Goal: Transaction & Acquisition: Book appointment/travel/reservation

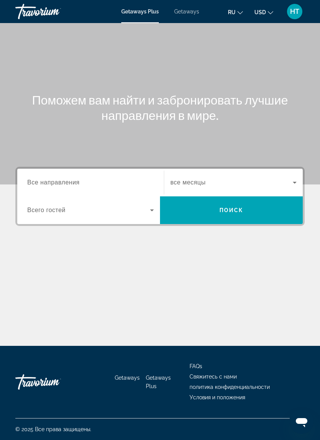
click at [293, 186] on icon "Search widget" at bounding box center [294, 182] width 9 height 9
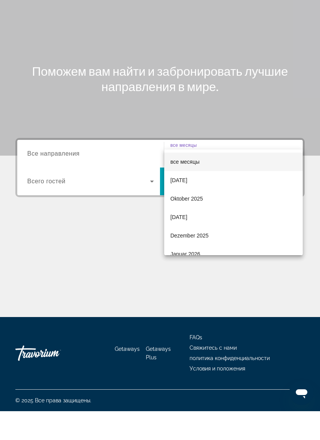
scroll to position [19, 0]
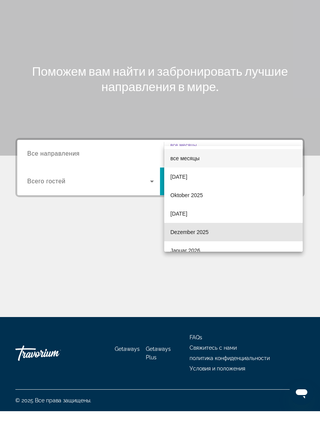
click at [209, 252] on mat-option "Dezember 2025" at bounding box center [233, 261] width 139 height 18
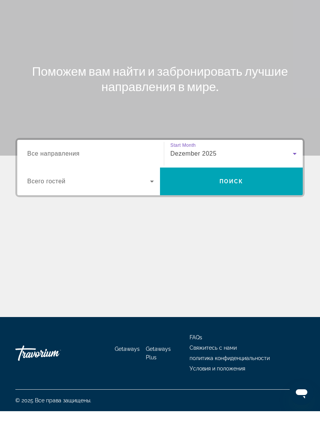
click at [156, 205] on icon "Search widget" at bounding box center [151, 209] width 9 height 9
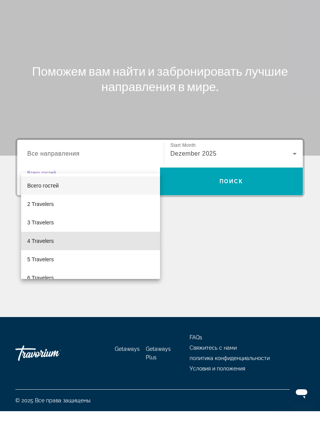
click at [52, 265] on span "4 Travelers" at bounding box center [40, 269] width 27 height 9
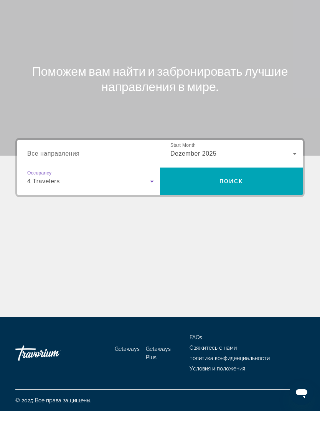
click at [133, 178] on input "Destination Все направления" at bounding box center [90, 182] width 127 height 9
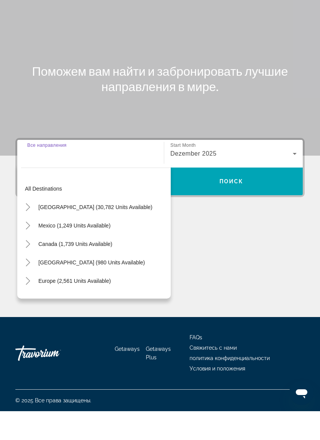
click at [71, 306] on span "Europe (2,561 units available)" at bounding box center [74, 309] width 73 height 6
type input "**********"
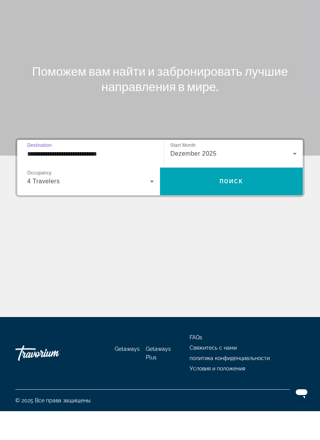
click at [242, 201] on span "Search widget" at bounding box center [231, 210] width 143 height 18
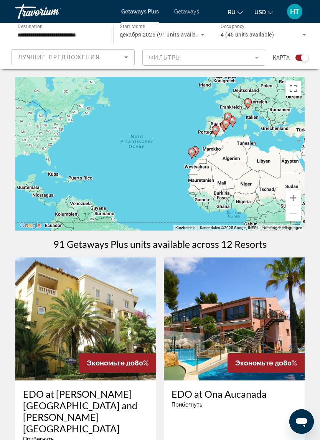
click at [124, 53] on icon "Sort by" at bounding box center [126, 57] width 9 height 9
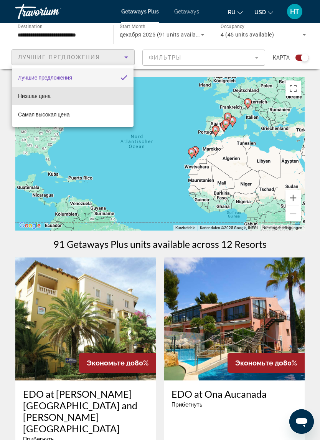
click at [56, 97] on mat-option "Низшая цена" at bounding box center [73, 96] width 122 height 18
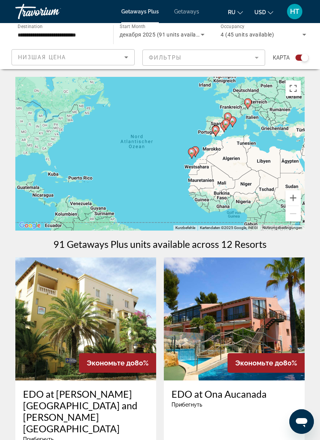
click at [102, 59] on div "Низшая цена" at bounding box center [71, 57] width 106 height 9
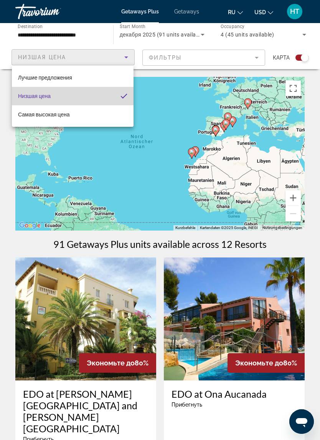
click at [110, 96] on mat-option "Низшая цена" at bounding box center [73, 96] width 122 height 18
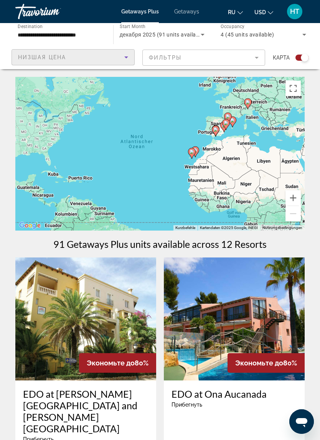
click at [249, 60] on mat-form-field "Фильтры" at bounding box center [203, 58] width 123 height 16
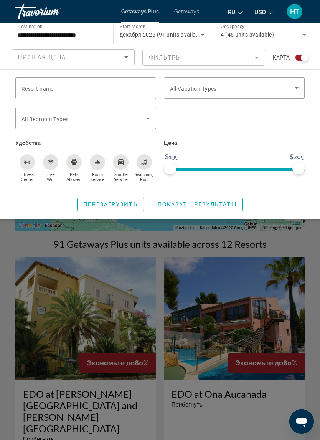
click at [212, 205] on span "Показать результаты" at bounding box center [197, 204] width 79 height 6
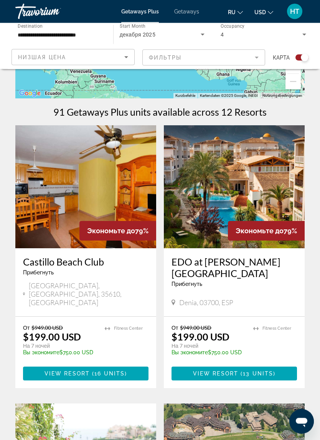
scroll to position [127, 0]
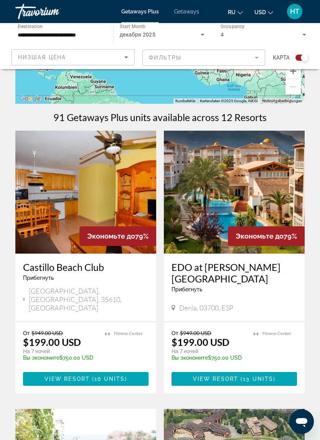
click at [188, 13] on span "Getaways" at bounding box center [186, 11] width 25 height 6
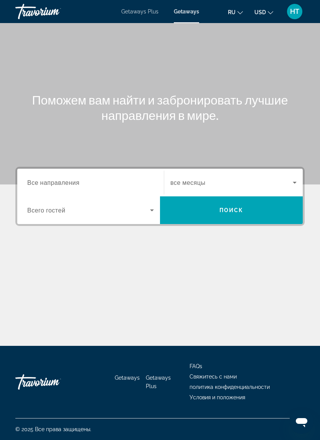
click at [84, 181] on input "Destination Все направления" at bounding box center [90, 182] width 127 height 9
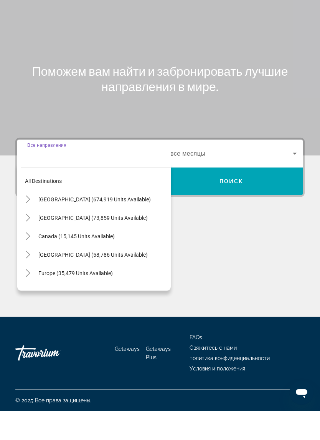
click at [81, 299] on span "Europe (35,479 units available)" at bounding box center [75, 302] width 75 height 6
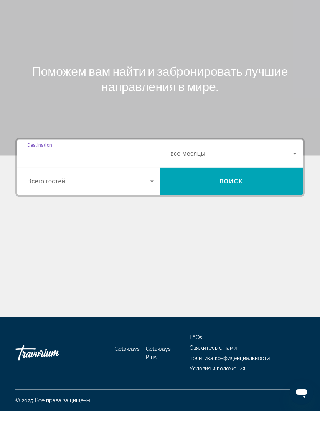
type input "**********"
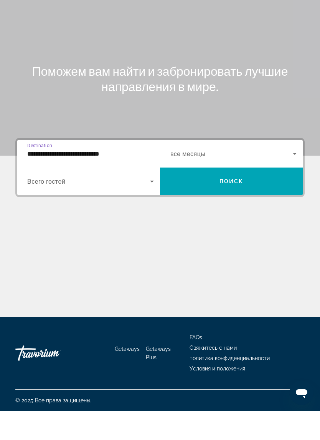
click at [294, 182] on icon "Search widget" at bounding box center [295, 183] width 4 height 2
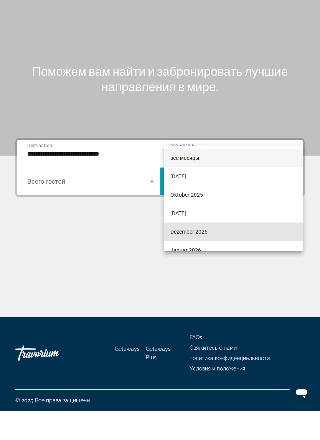
click at [184, 256] on span "Dezember 2025" at bounding box center [189, 260] width 37 height 9
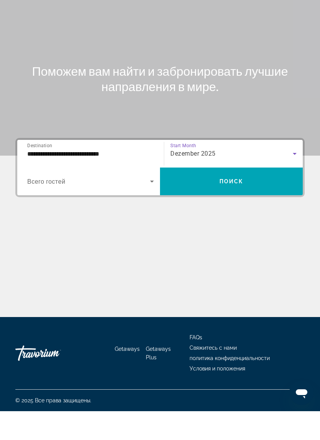
click at [124, 205] on span "Search widget" at bounding box center [88, 209] width 123 height 9
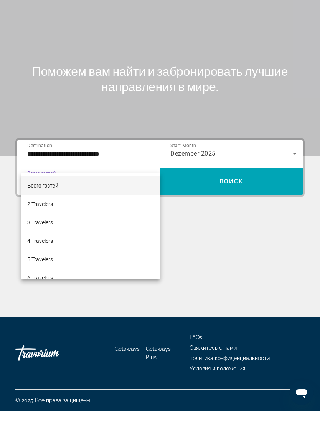
click at [89, 260] on mat-option "4 Travelers" at bounding box center [90, 269] width 139 height 18
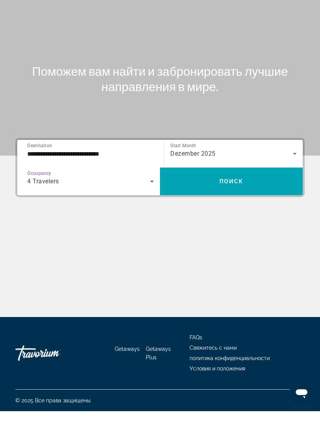
click at [240, 207] on span "Поиск" at bounding box center [232, 210] width 24 height 6
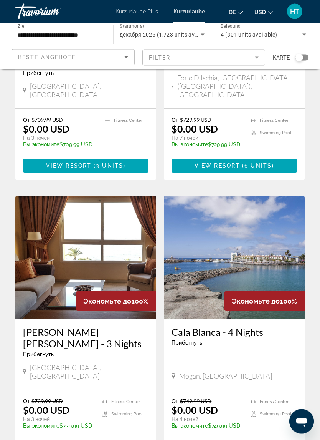
scroll to position [755, 0]
click at [249, 162] on span "6 units" at bounding box center [258, 165] width 27 height 6
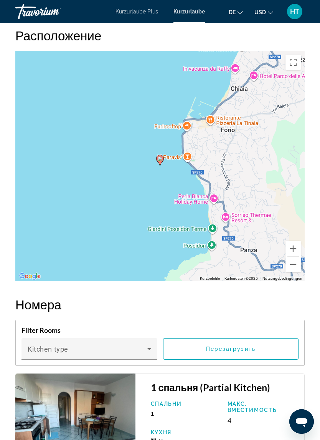
scroll to position [1418, 0]
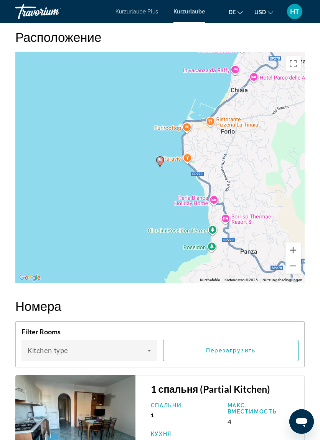
click at [246, 182] on div "Um den Modus zum Ziehen mit der Tastatur zu aktivieren, drückst du Alt + Eingab…" at bounding box center [160, 167] width 290 height 230
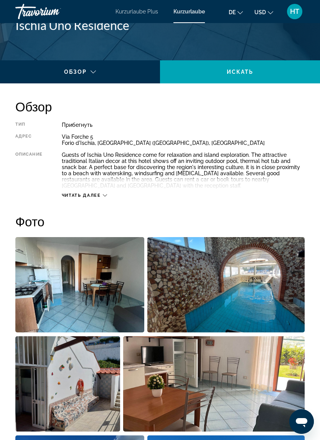
scroll to position [327, 0]
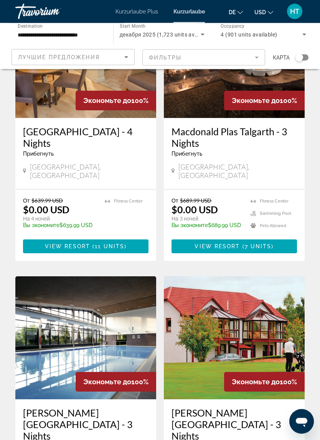
scroll to position [83, 0]
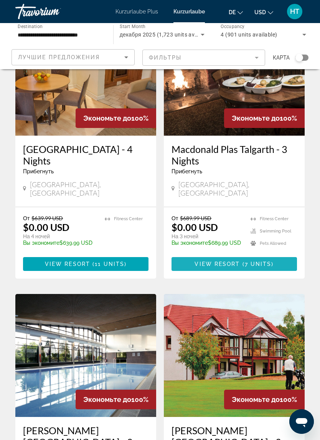
click at [229, 261] on span "View Resort" at bounding box center [217, 264] width 45 height 6
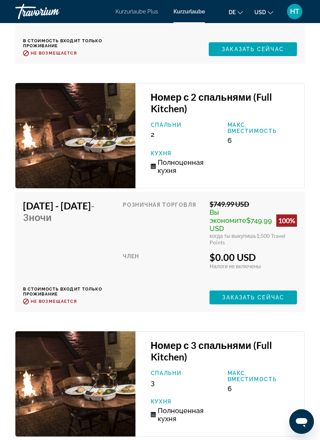
scroll to position [1842, 0]
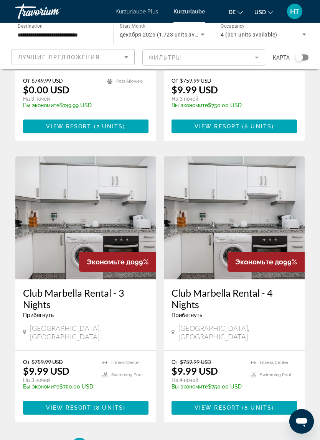
scroll to position [1360, 0]
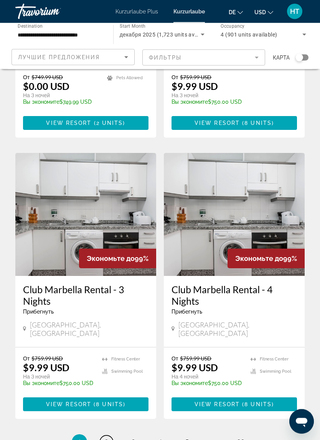
click at [108, 438] on span "2" at bounding box center [106, 442] width 4 height 8
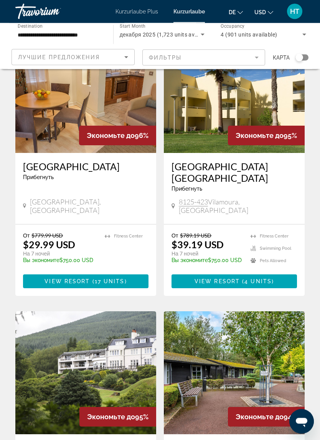
scroll to position [617, 0]
click at [95, 278] on span "17 units" at bounding box center [110, 281] width 30 height 6
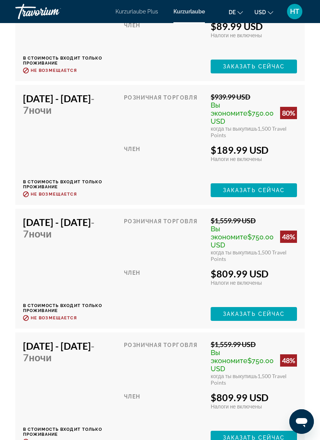
scroll to position [2616, 0]
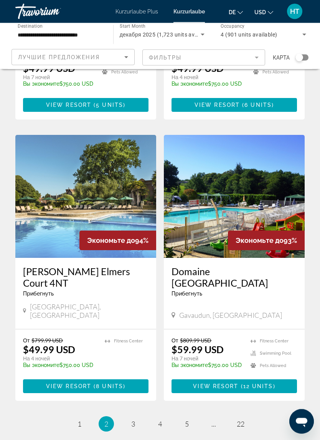
scroll to position [1370, 0]
click at [242, 383] on span "( 12 units )" at bounding box center [257, 386] width 37 height 6
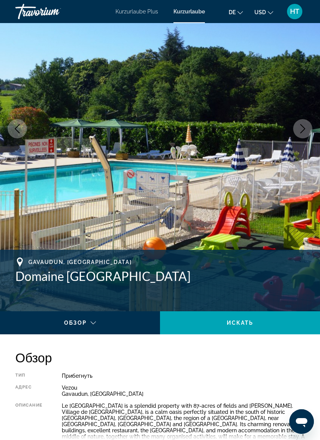
scroll to position [76, 0]
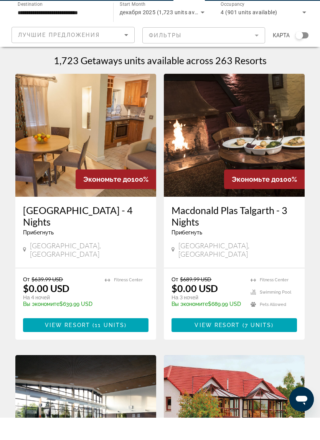
click at [126, 53] on icon "Sort by" at bounding box center [126, 57] width 9 height 9
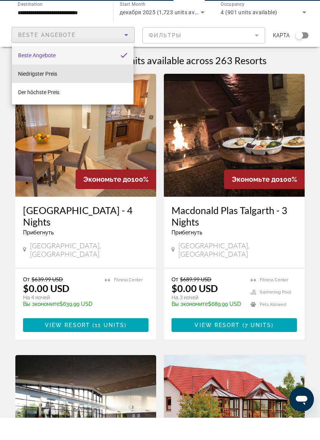
click at [64, 87] on mat-option "Niedrigster Preis" at bounding box center [73, 96] width 122 height 18
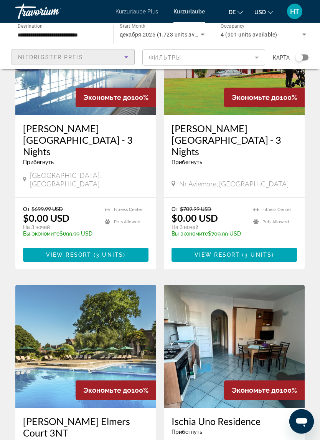
scroll to position [378, 0]
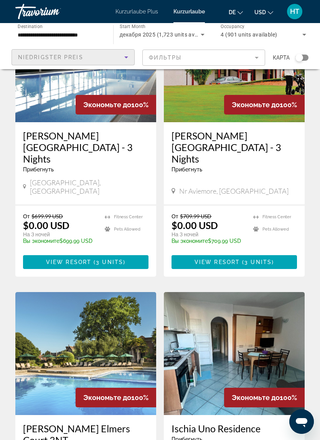
click at [255, 56] on mat-form-field "Фильтры" at bounding box center [203, 58] width 123 height 16
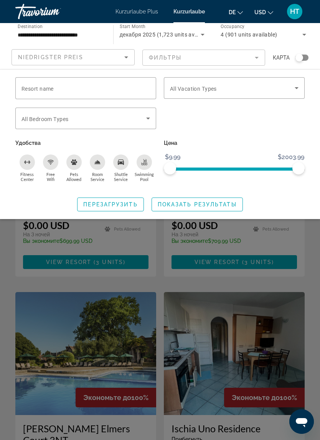
click at [297, 85] on icon "Search widget" at bounding box center [296, 87] width 9 height 9
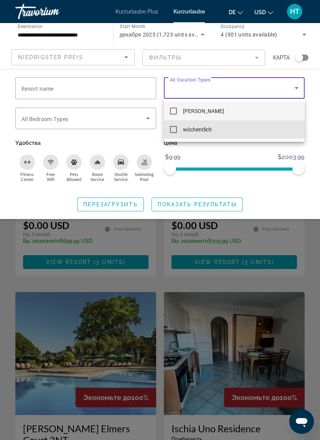
click at [208, 129] on font "wöchentlich" at bounding box center [197, 129] width 29 height 6
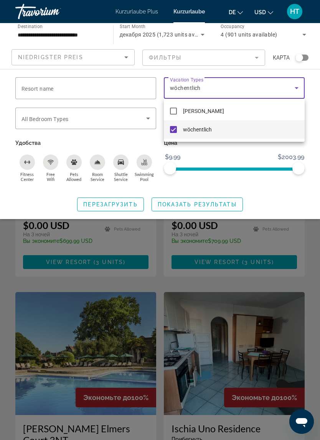
click at [221, 203] on div at bounding box center [160, 220] width 320 height 440
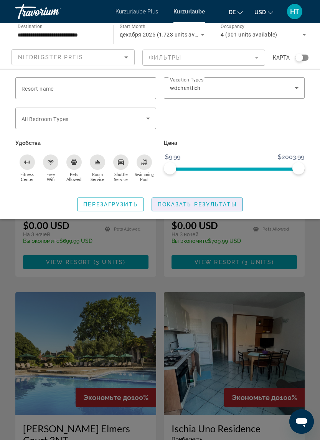
click at [222, 203] on span "Показать результаты" at bounding box center [197, 204] width 79 height 6
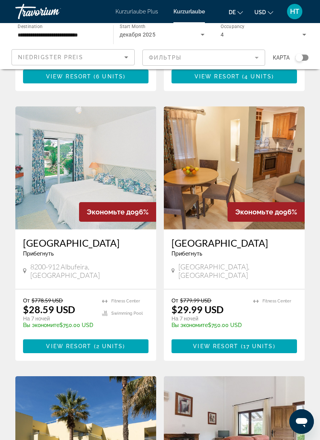
scroll to position [270, 0]
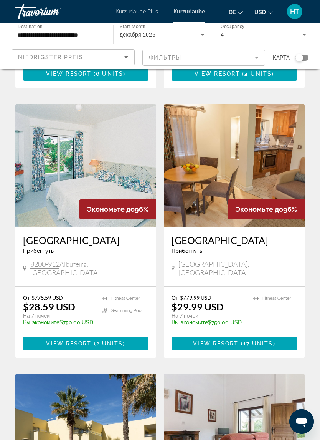
click at [236, 344] on span "View Resort" at bounding box center [215, 343] width 45 height 6
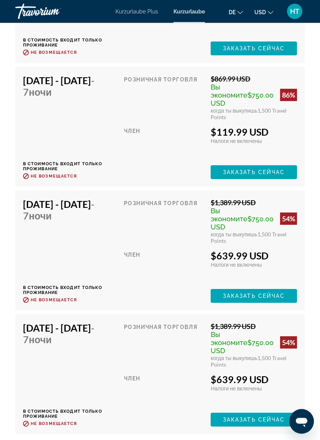
scroll to position [2016, 0]
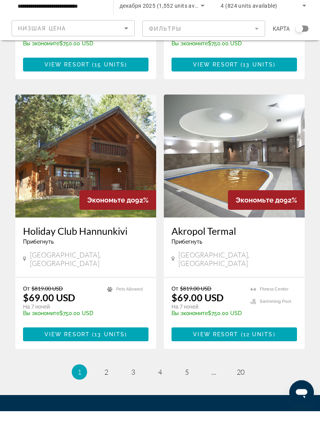
scroll to position [1347, 0]
click at [106, 396] on span "2" at bounding box center [106, 400] width 4 height 8
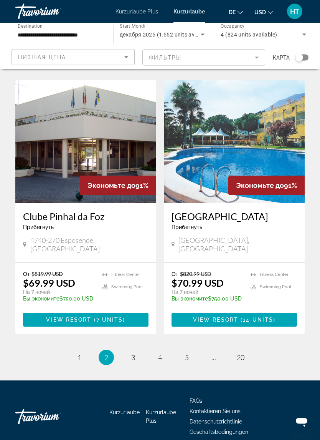
scroll to position [1370, 0]
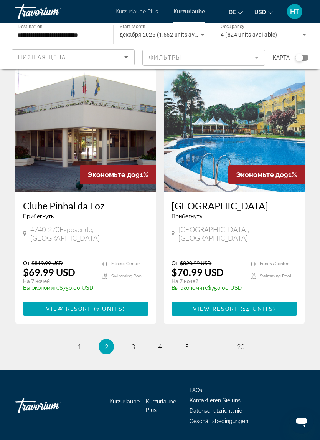
click at [205, 306] on span "View Resort" at bounding box center [215, 309] width 45 height 6
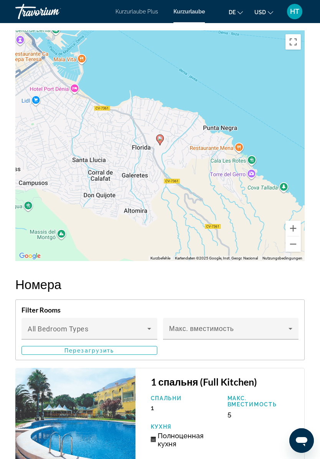
scroll to position [1142, 0]
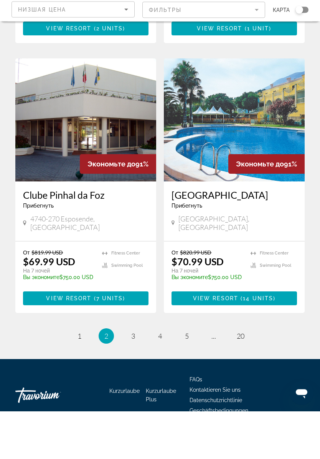
scroll to position [1333, 0]
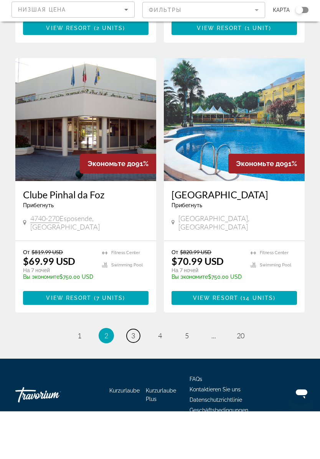
click at [136, 376] on link "page 3" at bounding box center [133, 382] width 13 height 13
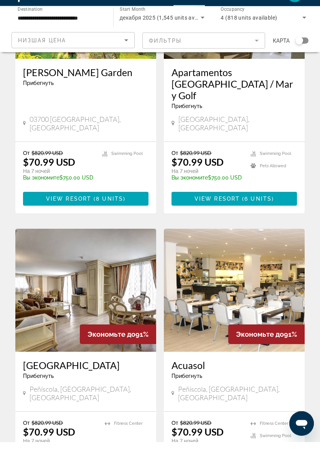
scroll to position [143, 0]
click at [93, 212] on span "Hauptinhalt" at bounding box center [92, 215] width 2 height 6
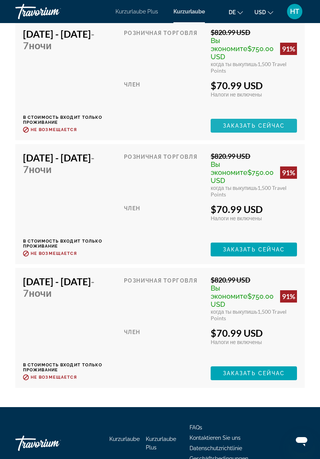
scroll to position [1854, 0]
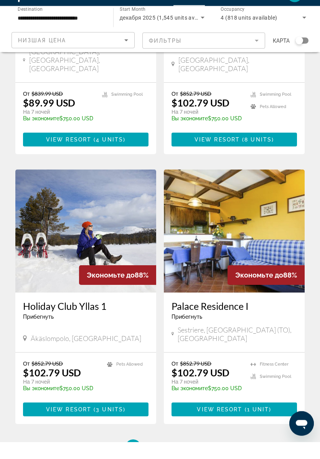
scroll to position [1310, 0]
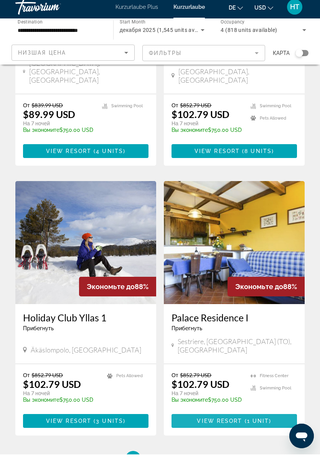
click at [216, 422] on span "View Resort" at bounding box center [219, 425] width 45 height 6
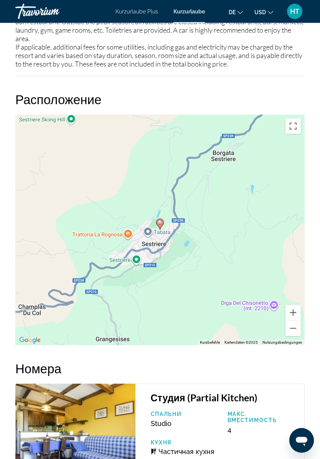
scroll to position [1304, 0]
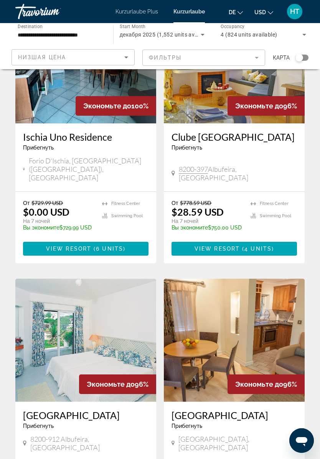
scroll to position [95, 0]
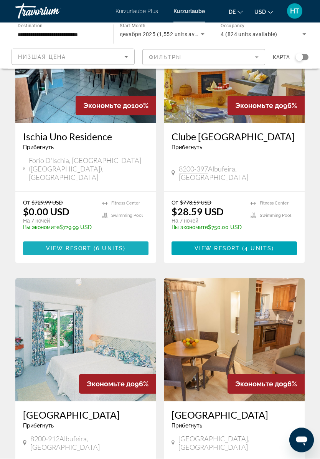
click at [94, 246] on span "( 6 units )" at bounding box center [108, 249] width 34 height 6
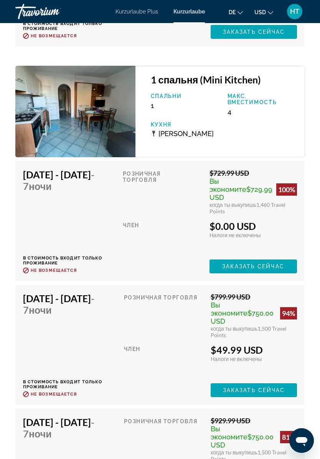
scroll to position [1961, 0]
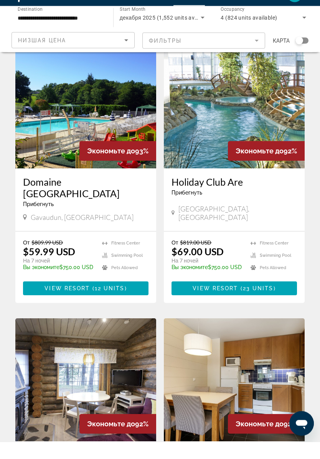
scroll to position [863, 0]
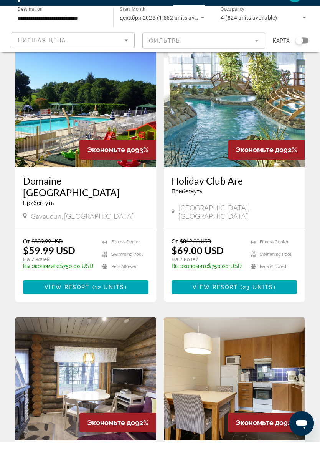
click at [101, 301] on span "12 units" at bounding box center [110, 304] width 30 height 6
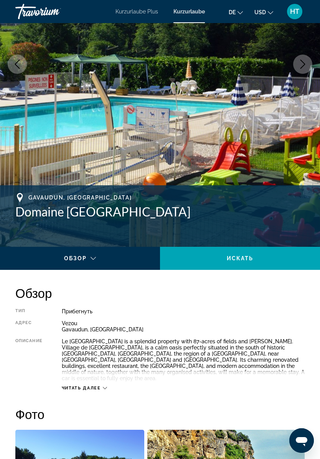
scroll to position [141, 0]
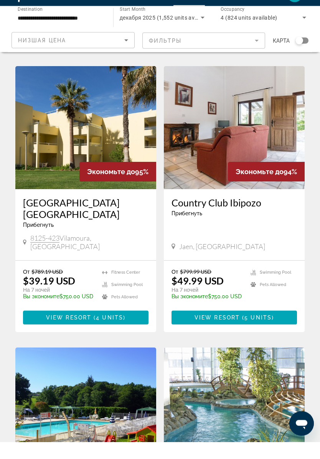
scroll to position [561, 0]
click at [88, 331] on span "View Resort" at bounding box center [68, 334] width 45 height 6
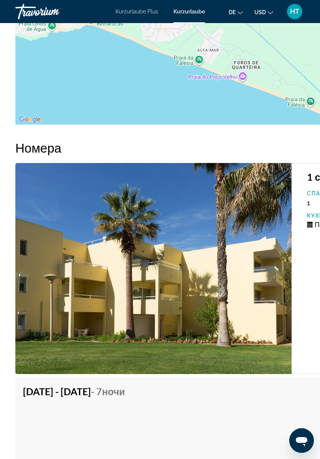
scroll to position [1415, 0]
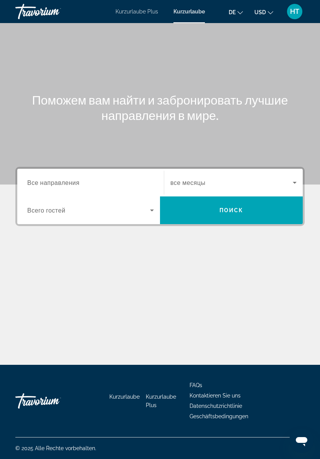
click at [154, 212] on icon "Search widget" at bounding box center [151, 209] width 9 height 9
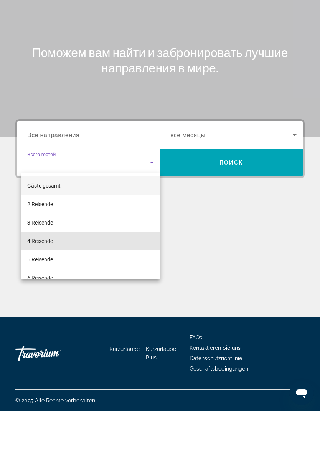
click at [66, 279] on mat-option "4 Reisende" at bounding box center [90, 288] width 139 height 18
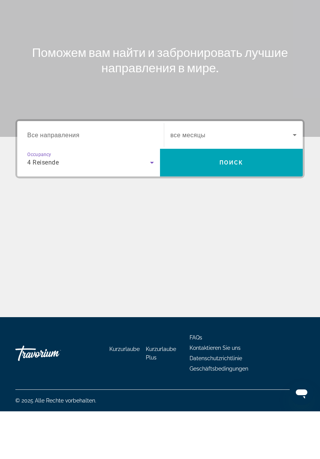
click at [140, 178] on input "Destination Все направления" at bounding box center [90, 182] width 127 height 9
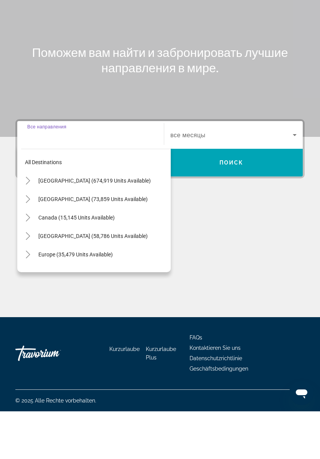
click at [94, 299] on span "Europe (35,479 units available)" at bounding box center [75, 302] width 75 height 6
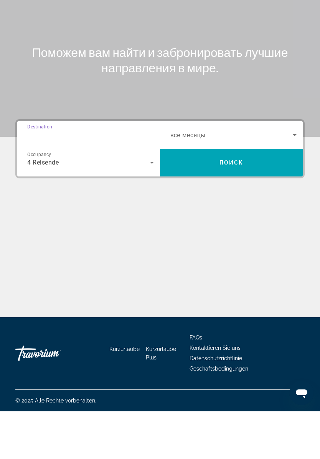
type input "**********"
click at [293, 178] on icon "Search widget" at bounding box center [294, 182] width 9 height 9
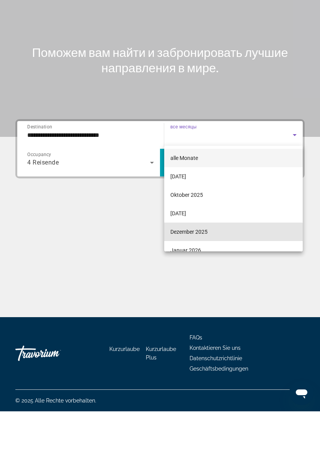
click at [194, 276] on font "Dezember 2025" at bounding box center [189, 279] width 37 height 6
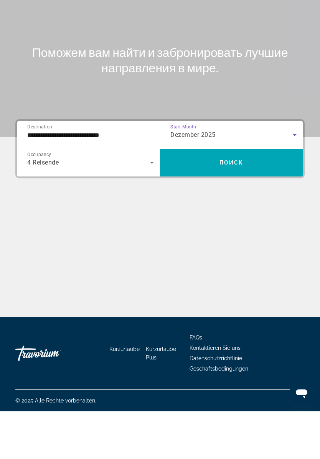
click at [242, 207] on span "Поиск" at bounding box center [232, 210] width 24 height 6
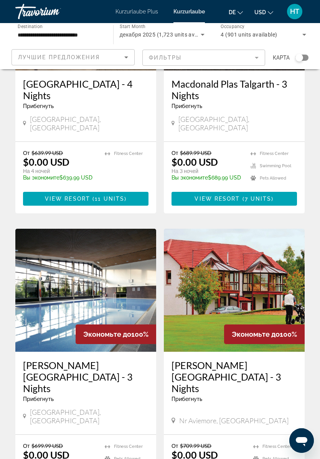
scroll to position [148, 0]
click at [230, 273] on img "Hauptinhalt" at bounding box center [234, 290] width 141 height 123
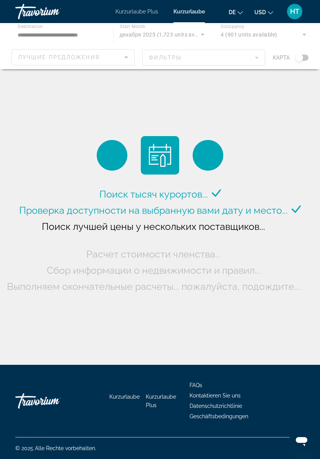
click at [129, 58] on div "Hauptinhalt" at bounding box center [160, 46] width 320 height 46
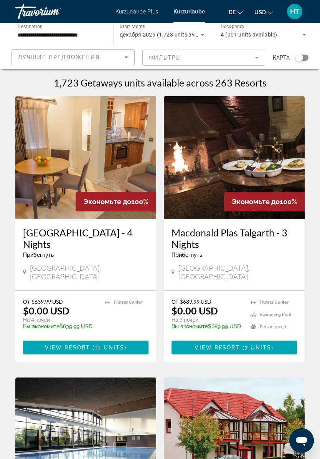
click at [127, 58] on icon "Sort by" at bounding box center [126, 57] width 9 height 9
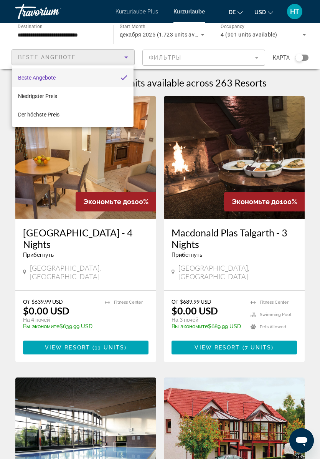
click at [271, 12] on div at bounding box center [160, 229] width 320 height 459
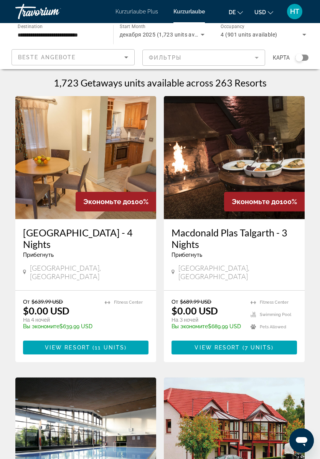
click at [270, 12] on icon "Währung ändern" at bounding box center [270, 12] width 5 height 5
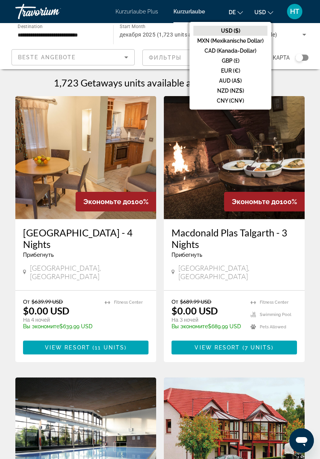
click at [234, 72] on font "EUR (€)" at bounding box center [230, 71] width 19 height 6
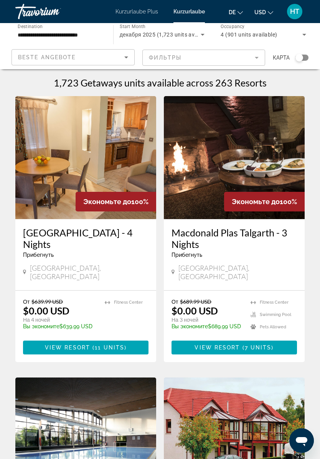
click at [256, 60] on mat-form-field "Фильтры" at bounding box center [203, 58] width 123 height 16
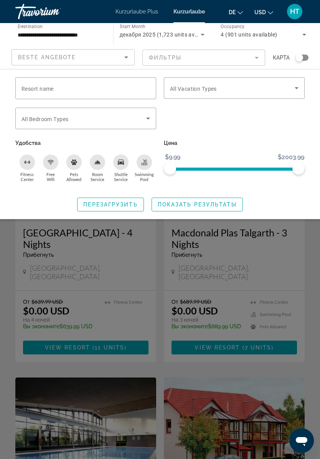
click at [300, 87] on icon "Search widget" at bounding box center [296, 87] width 9 height 9
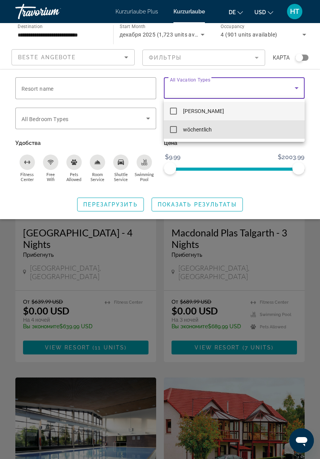
click at [205, 131] on font "wöchentlich" at bounding box center [197, 129] width 29 height 6
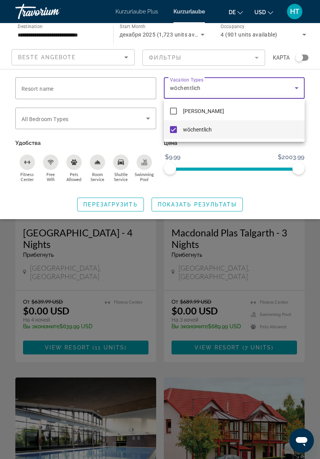
click at [186, 211] on div at bounding box center [160, 229] width 320 height 459
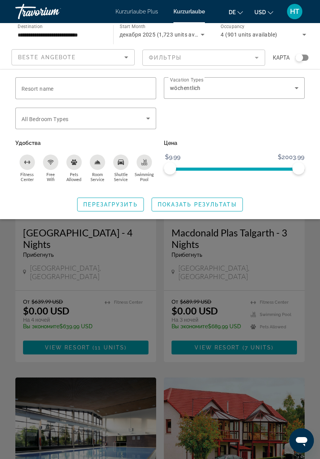
click at [149, 119] on icon "Search widget" at bounding box center [148, 119] width 4 height 2
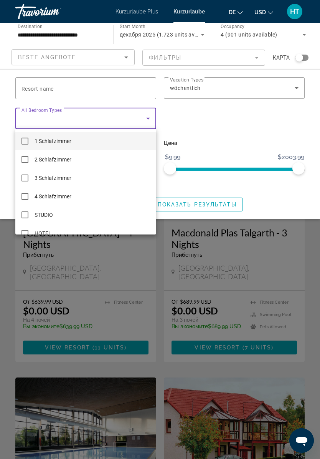
click at [147, 122] on div at bounding box center [160, 229] width 320 height 459
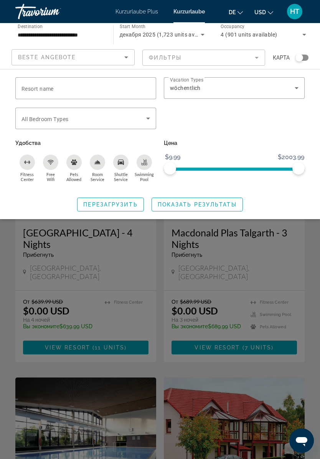
click at [195, 204] on span "Показать результаты" at bounding box center [197, 204] width 79 height 6
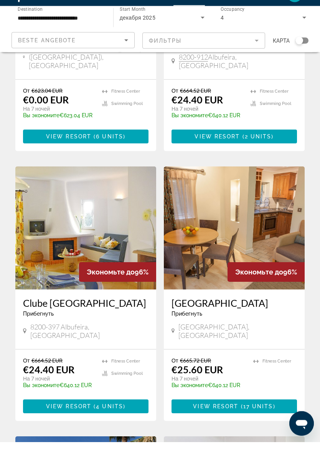
scroll to position [191, 0]
click at [89, 420] on span "View Resort" at bounding box center [68, 423] width 45 height 6
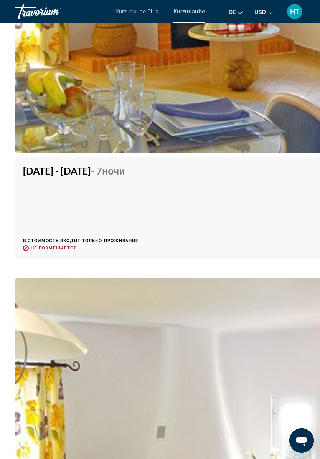
scroll to position [1727, 0]
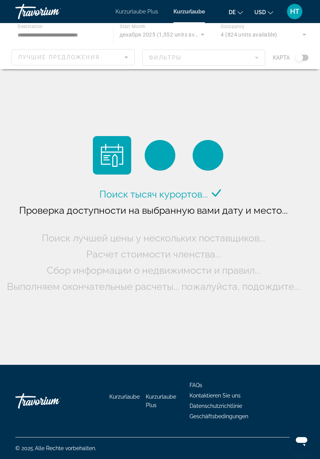
click at [129, 56] on div "Hauptinhalt" at bounding box center [160, 46] width 320 height 46
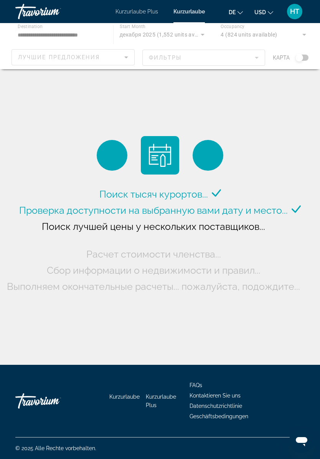
click at [124, 58] on div "Hauptinhalt" at bounding box center [160, 46] width 320 height 46
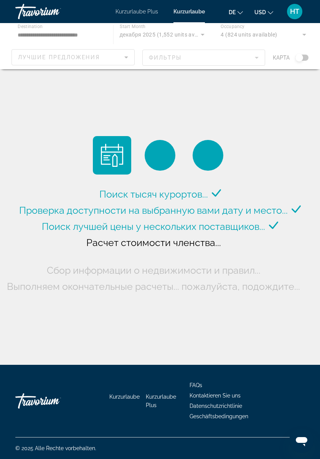
click at [124, 58] on div "Hauptinhalt" at bounding box center [160, 46] width 320 height 46
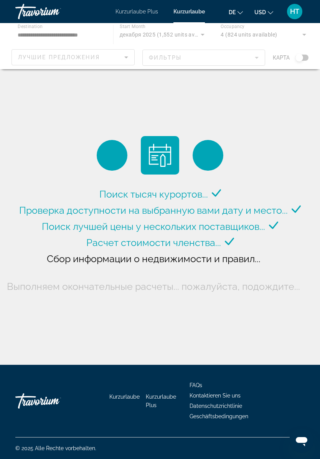
click at [124, 56] on div "Hauptinhalt" at bounding box center [160, 46] width 320 height 46
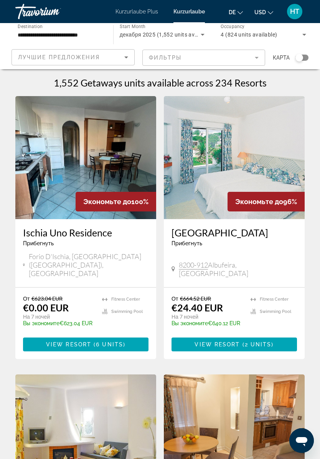
click at [129, 57] on icon "Sort by" at bounding box center [126, 57] width 9 height 9
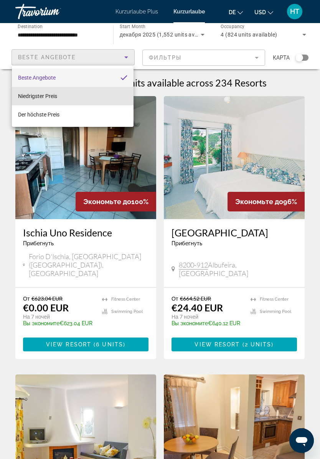
click at [66, 100] on mat-option "Niedrigster Preis" at bounding box center [73, 96] width 122 height 18
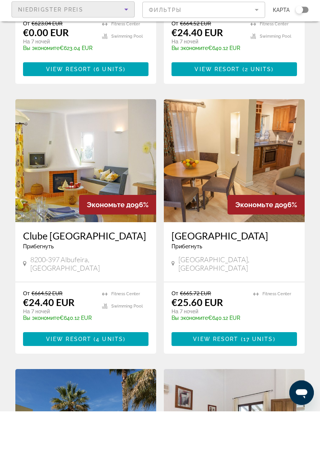
scroll to position [227, 0]
click at [248, 383] on span "17 units" at bounding box center [259, 386] width 30 height 6
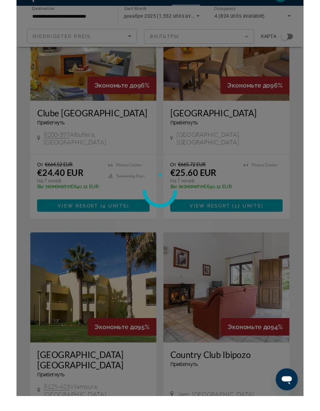
scroll to position [415, 0]
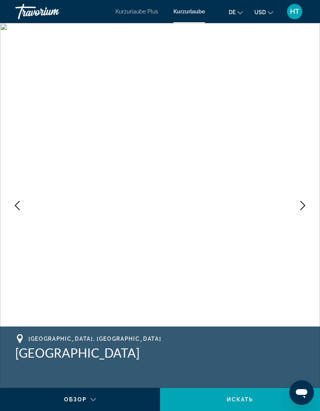
click at [18, 204] on icon "Previous image" at bounding box center [17, 205] width 9 height 9
click at [300, 208] on icon "Next image" at bounding box center [302, 205] width 9 height 9
click at [190, 13] on font "Kurzurlaube" at bounding box center [189, 11] width 31 height 6
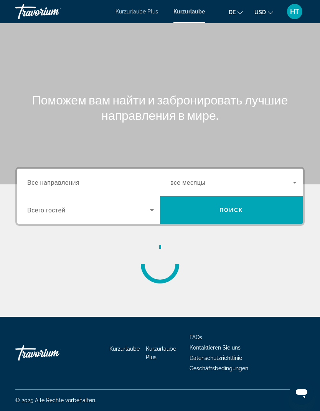
click at [84, 181] on input "Destination Все направления" at bounding box center [90, 182] width 127 height 9
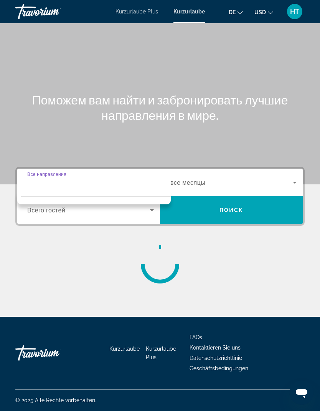
scroll to position [30, 0]
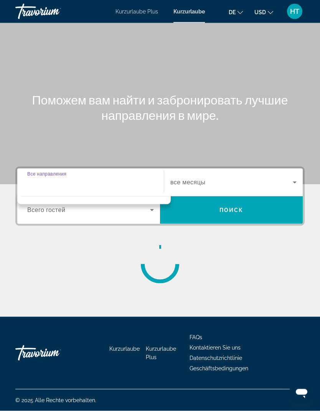
click at [267, 13] on button "USD USD ($) MXN (Mexikanische Dollar) CAD (Kanada-Dollar) GBP (£) EUR (€) AUD (…" at bounding box center [264, 12] width 19 height 11
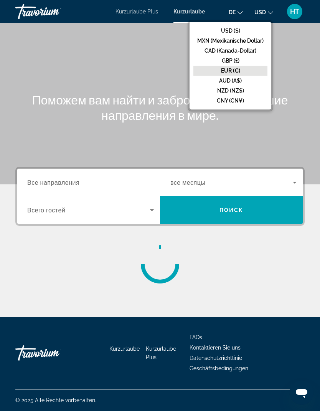
click at [260, 73] on button "EUR (€)" at bounding box center [231, 71] width 74 height 10
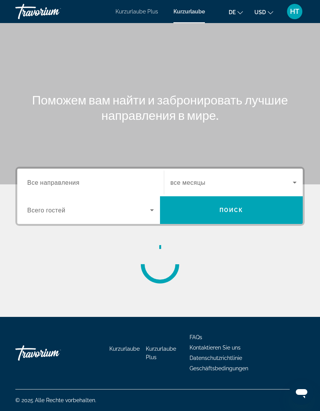
click at [295, 182] on icon "Search widget" at bounding box center [295, 183] width 4 height 2
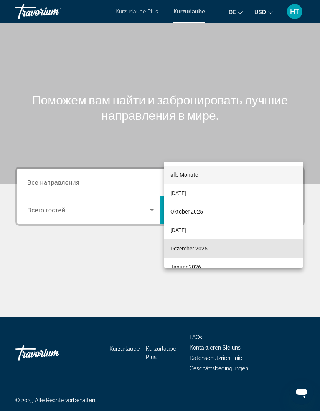
click at [200, 249] on font "Dezember 2025" at bounding box center [189, 248] width 37 height 6
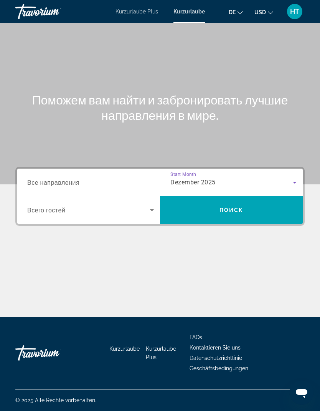
click at [154, 205] on icon "Search widget" at bounding box center [151, 209] width 9 height 9
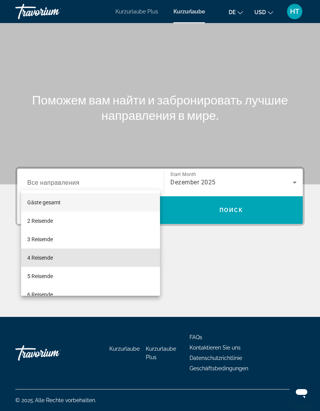
click at [53, 255] on font "4 Reisende" at bounding box center [40, 258] width 26 height 6
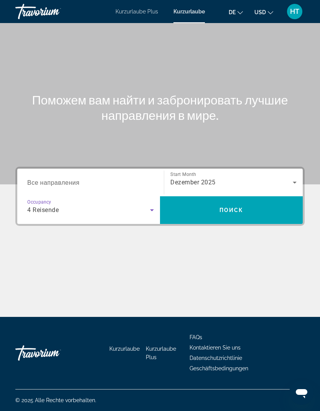
click at [78, 179] on span "Все направления" at bounding box center [53, 182] width 52 height 7
click at [78, 178] on input "Destination Все направления" at bounding box center [90, 182] width 127 height 9
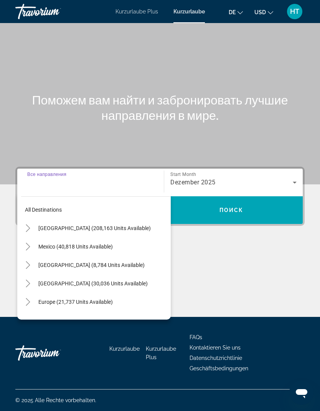
click at [77, 299] on span "Europe (21,737 units available)" at bounding box center [75, 302] width 75 height 6
type input "**********"
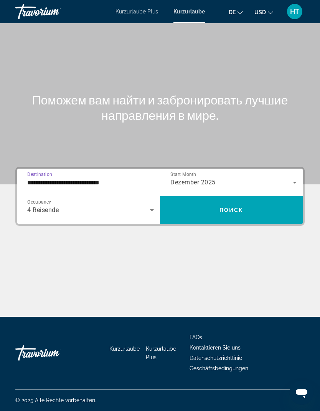
click at [224, 207] on span "Поиск" at bounding box center [232, 210] width 24 height 6
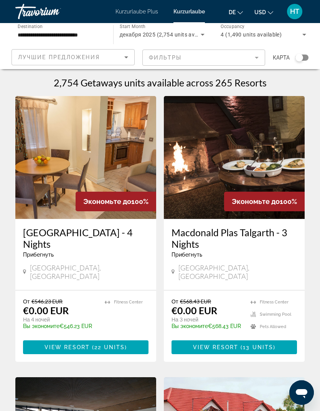
click at [259, 87] on h1 "2,754 Getaways units available across 265 Resorts" at bounding box center [160, 83] width 213 height 12
click at [252, 88] on h1 "2,754 Getaways units available across 265 Resorts" at bounding box center [160, 83] width 213 height 12
click at [255, 56] on mat-form-field "Фильтры" at bounding box center [203, 58] width 123 height 16
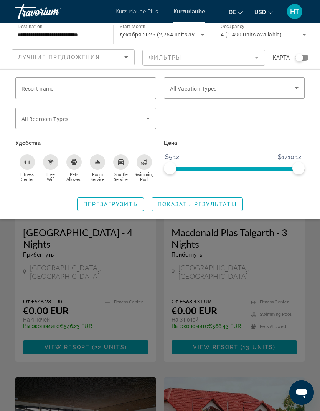
click at [299, 84] on icon "Search widget" at bounding box center [296, 87] width 9 height 9
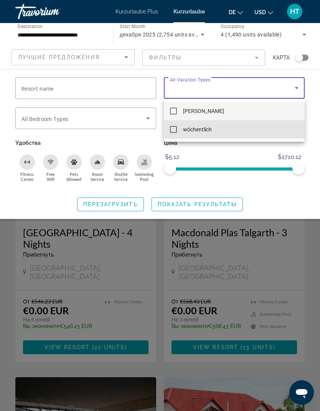
click at [207, 130] on font "wöchentlich" at bounding box center [197, 129] width 29 height 6
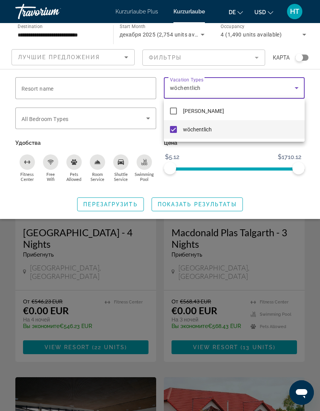
click at [191, 201] on div at bounding box center [160, 205] width 320 height 411
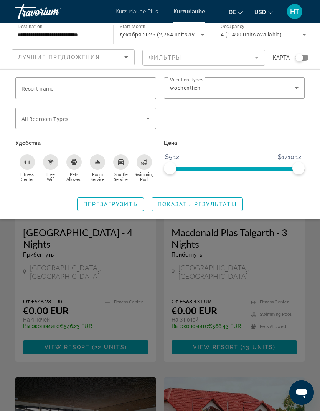
click at [152, 118] on icon "Search widget" at bounding box center [148, 118] width 9 height 9
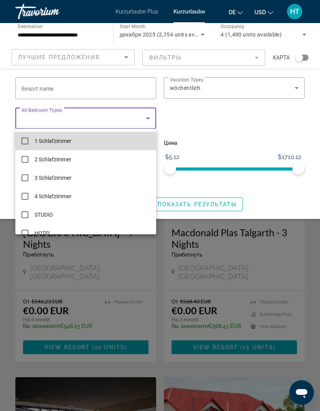
click at [139, 141] on mat-option "1 Schlafzimmer" at bounding box center [85, 141] width 141 height 18
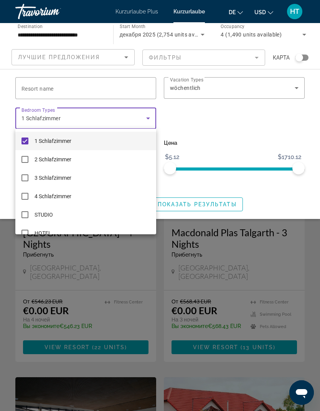
click at [193, 205] on div at bounding box center [160, 205] width 320 height 411
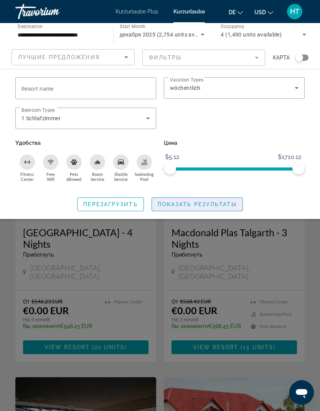
click at [207, 205] on span "Показать результаты" at bounding box center [197, 204] width 79 height 6
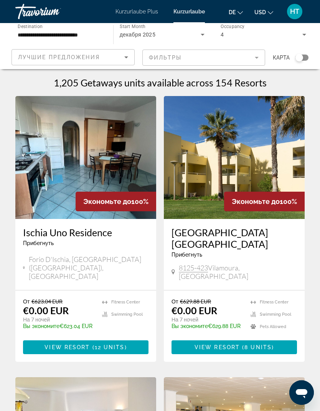
click at [127, 60] on icon "Sort by" at bounding box center [126, 57] width 9 height 9
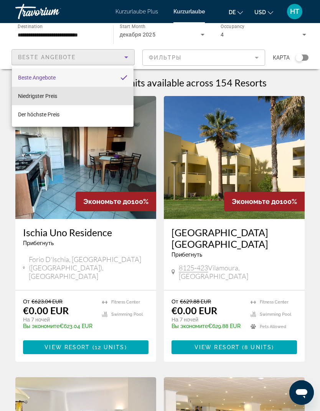
click at [65, 97] on mat-option "Niedrigster Preis" at bounding box center [73, 96] width 122 height 18
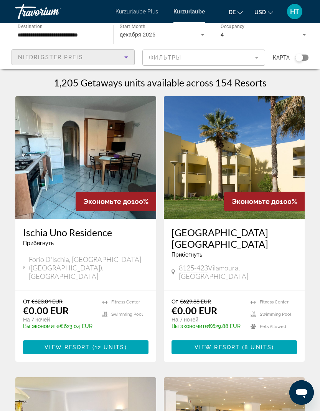
click at [237, 344] on span "View Resort" at bounding box center [217, 347] width 45 height 6
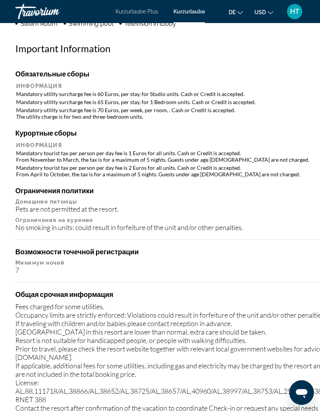
scroll to position [855, 0]
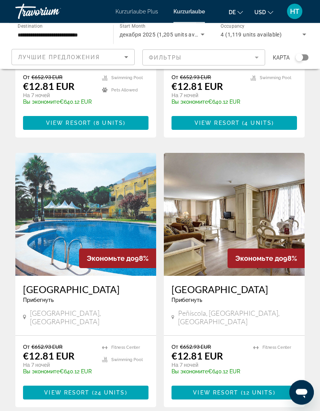
scroll to position [788, 0]
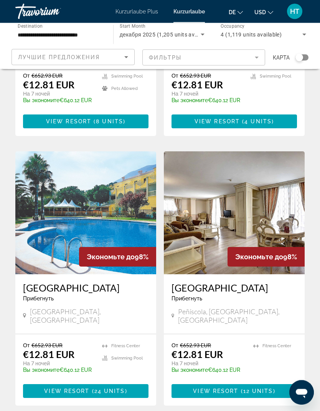
click at [108, 388] on span "24 units" at bounding box center [109, 391] width 31 height 6
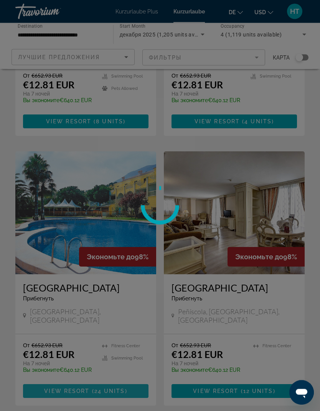
scroll to position [788, 0]
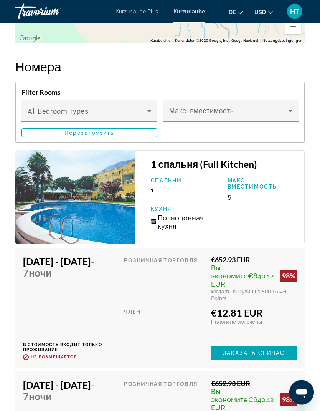
scroll to position [1368, 0]
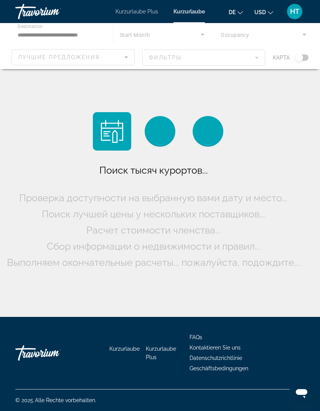
scroll to position [31, 0]
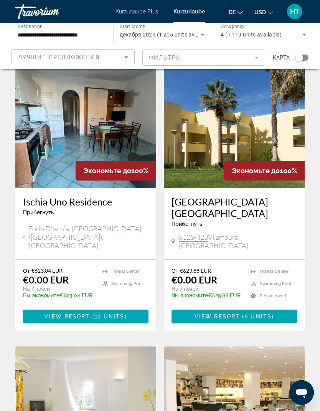
click at [124, 58] on icon "Sort by" at bounding box center [126, 57] width 9 height 9
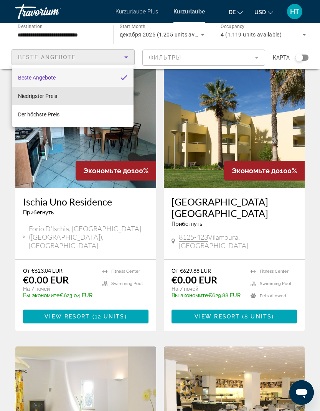
click at [78, 94] on mat-option "Niedrigster Preis" at bounding box center [73, 96] width 122 height 18
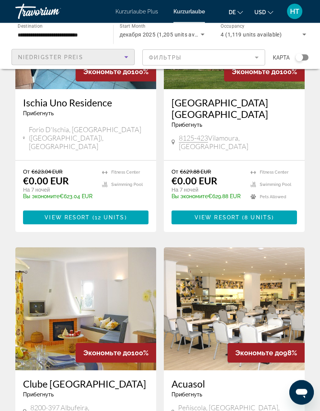
scroll to position [130, 0]
click at [242, 214] on span "Hauptinhalt" at bounding box center [241, 217] width 2 height 6
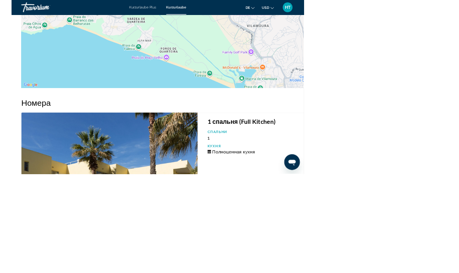
scroll to position [1465, 0]
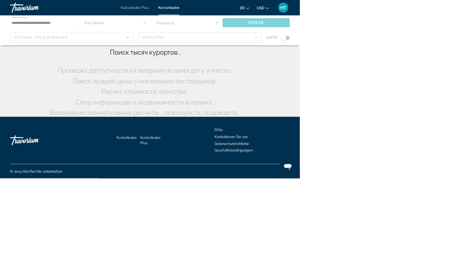
scroll to position [41, 0]
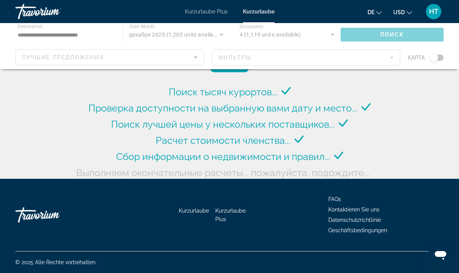
click at [195, 59] on div "Hauptinhalt" at bounding box center [229, 46] width 459 height 46
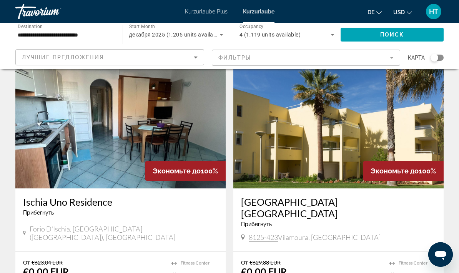
click at [193, 61] on icon "Sort by" at bounding box center [195, 57] width 9 height 9
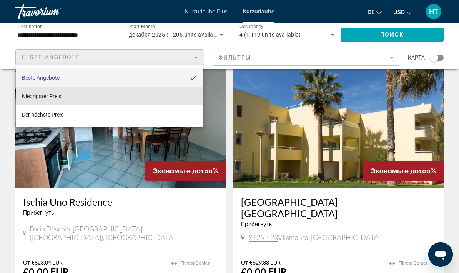
click at [126, 101] on mat-option "Niedrigster Preis" at bounding box center [109, 96] width 187 height 18
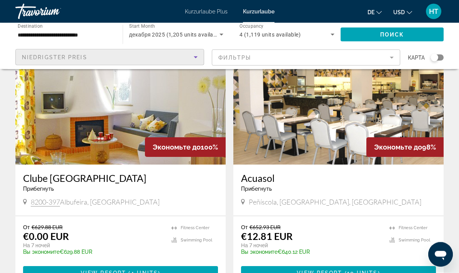
scroll to position [327, 0]
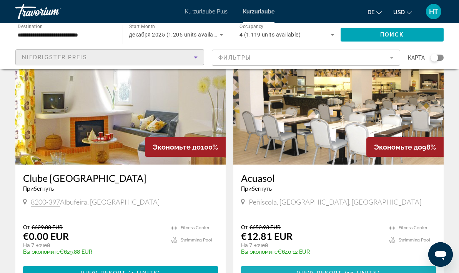
click at [320, 270] on span "View Resort" at bounding box center [319, 273] width 45 height 6
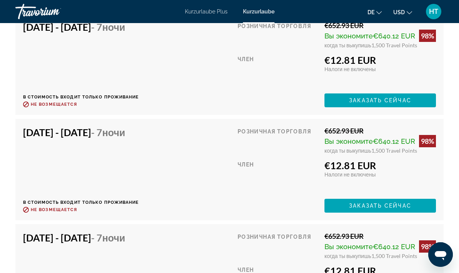
scroll to position [1629, 0]
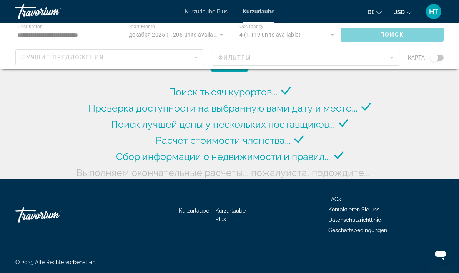
scroll to position [31, 0]
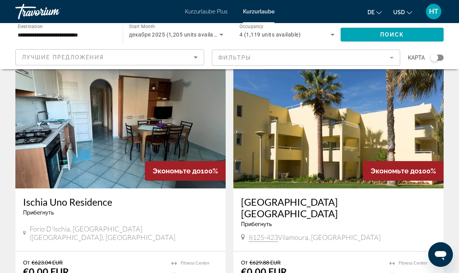
click at [197, 58] on icon "Sort by" at bounding box center [195, 57] width 9 height 9
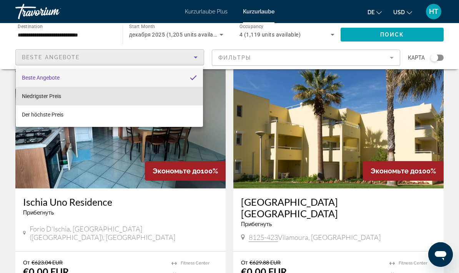
click at [148, 98] on mat-option "Niedrigster Preis" at bounding box center [109, 96] width 187 height 18
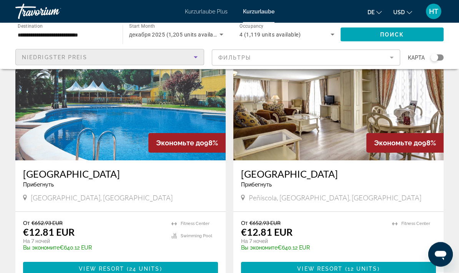
scroll to position [865, 0]
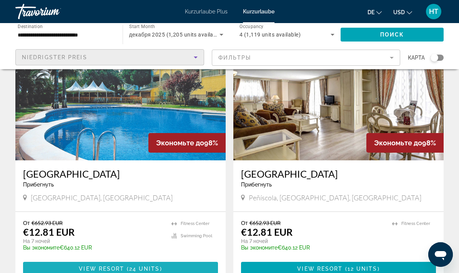
click at [121, 265] on span "View Resort" at bounding box center [101, 268] width 45 height 6
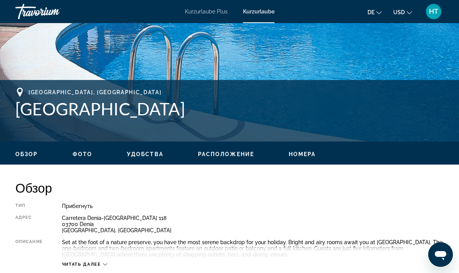
scroll to position [246, 0]
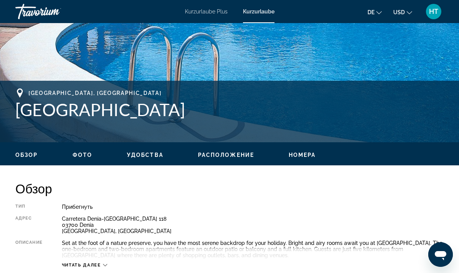
click at [257, 13] on font "Kurzurlaube" at bounding box center [258, 11] width 31 height 6
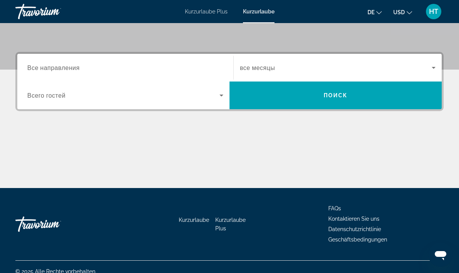
click at [160, 71] on input "Destination Все направления" at bounding box center [125, 67] width 196 height 9
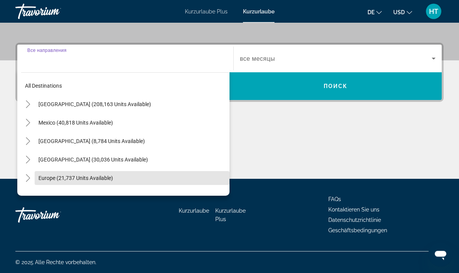
click at [79, 177] on span "Europe (21,737 units available)" at bounding box center [75, 178] width 75 height 6
type input "**********"
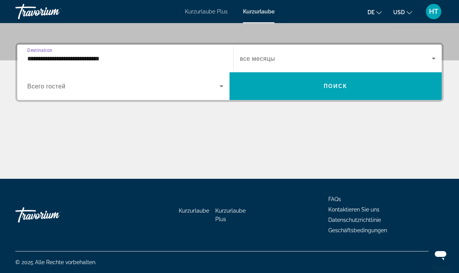
click at [219, 88] on icon "Search widget" at bounding box center [221, 85] width 9 height 9
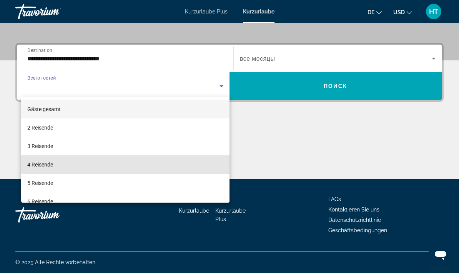
click at [61, 170] on mat-option "4 Reisende" at bounding box center [125, 164] width 208 height 18
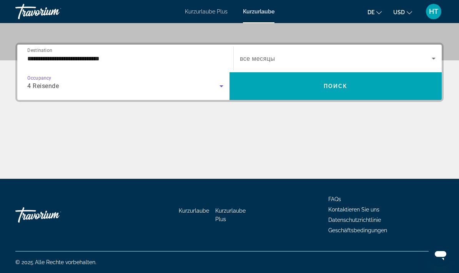
click at [320, 60] on span "Search widget" at bounding box center [336, 58] width 192 height 9
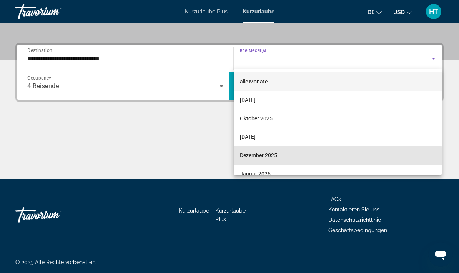
click at [277, 158] on font "Dezember 2025" at bounding box center [258, 155] width 37 height 6
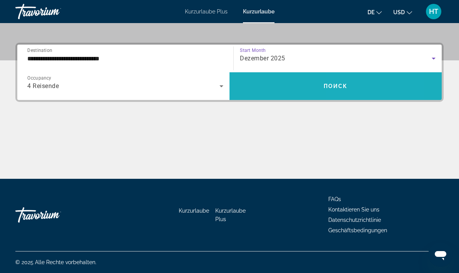
click at [320, 89] on span "Search widget" at bounding box center [335, 86] width 212 height 18
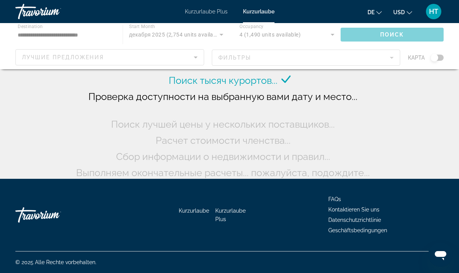
click at [191, 60] on div "Hauptinhalt" at bounding box center [229, 46] width 459 height 46
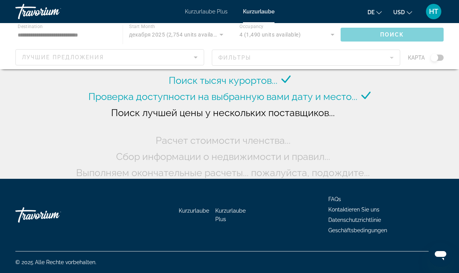
click at [192, 60] on div "Hauptinhalt" at bounding box center [229, 46] width 459 height 46
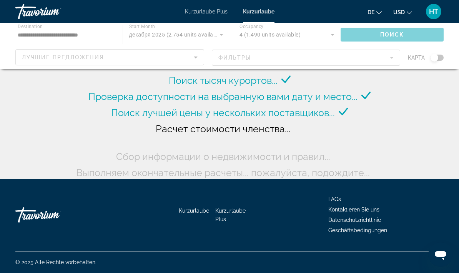
click at [194, 61] on div "Hauptinhalt" at bounding box center [229, 46] width 459 height 46
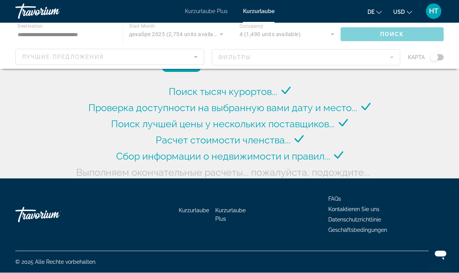
click at [191, 62] on div "Hauptinhalt" at bounding box center [229, 46] width 459 height 46
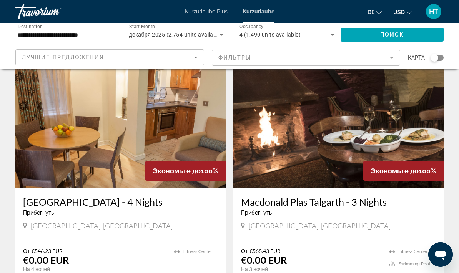
click at [193, 58] on icon "Sort by" at bounding box center [195, 57] width 9 height 9
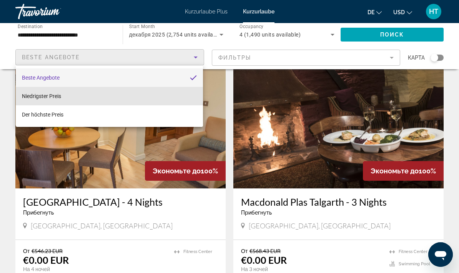
click at [154, 98] on mat-option "Niedrigster Preis" at bounding box center [109, 96] width 187 height 18
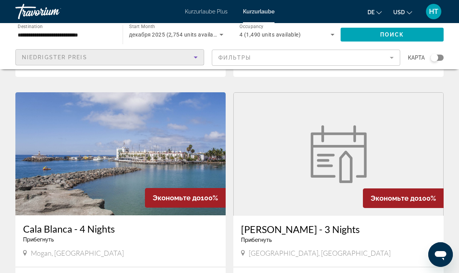
scroll to position [1345, 0]
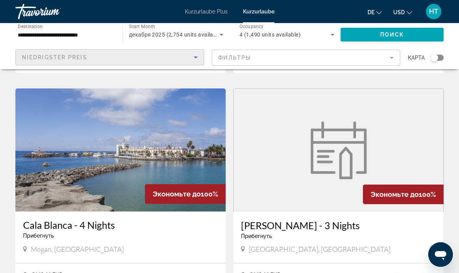
click at [320, 59] on mat-form-field "Фильтры" at bounding box center [306, 58] width 189 height 16
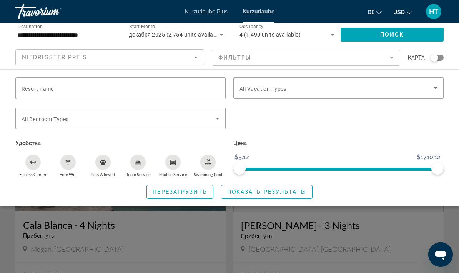
click at [320, 87] on span "Search widget" at bounding box center [336, 87] width 194 height 9
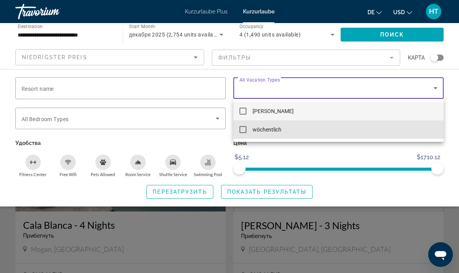
click at [274, 133] on font "wöchentlich" at bounding box center [266, 129] width 29 height 6
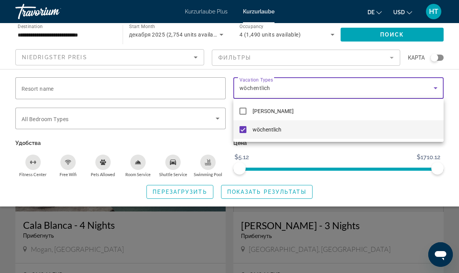
click at [253, 192] on div at bounding box center [229, 136] width 459 height 273
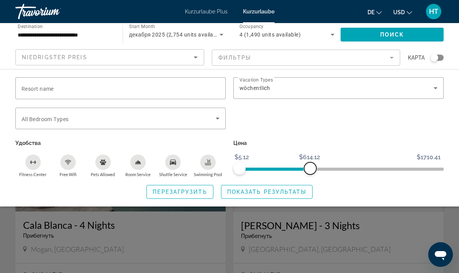
scroll to position [1352, 0]
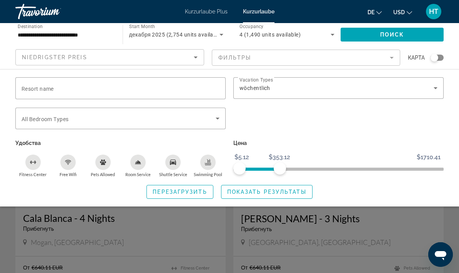
click at [279, 191] on span "Показать результаты" at bounding box center [266, 192] width 79 height 6
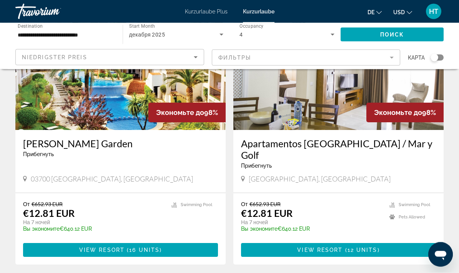
scroll to position [351, 0]
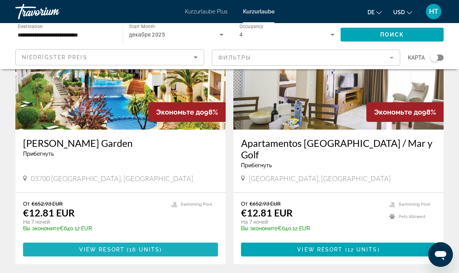
click at [141, 241] on span "Hauptinhalt" at bounding box center [120, 249] width 195 height 18
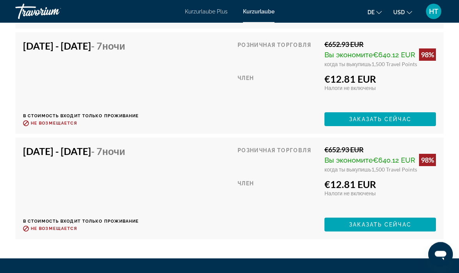
scroll to position [1824, 0]
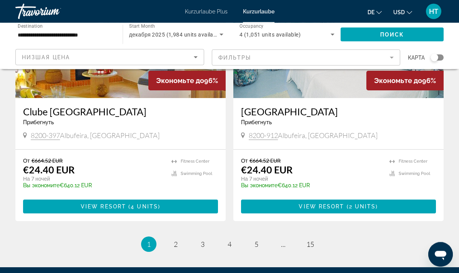
scroll to position [1485, 0]
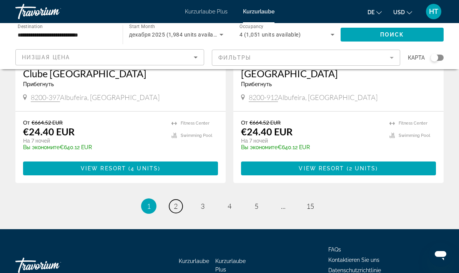
click at [177, 202] on span "2" at bounding box center [176, 206] width 4 height 8
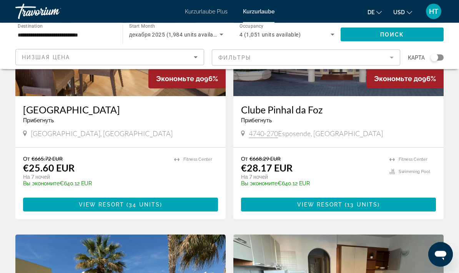
scroll to position [123, 0]
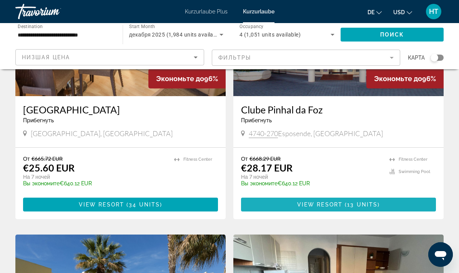
click at [320, 206] on span "Hauptinhalt" at bounding box center [343, 204] width 2 height 6
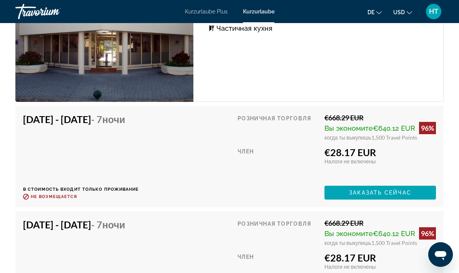
scroll to position [1549, 0]
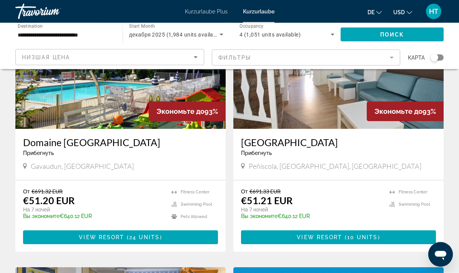
scroll to position [624, 0]
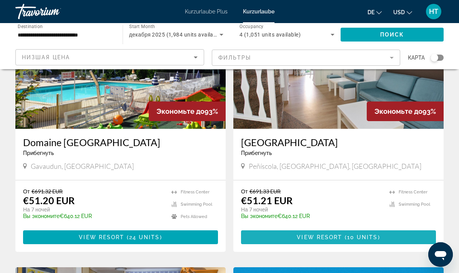
click at [320, 234] on span "View Resort" at bounding box center [319, 237] width 45 height 6
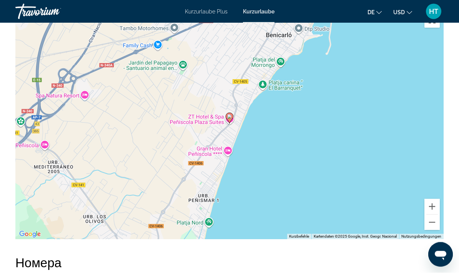
scroll to position [1230, 0]
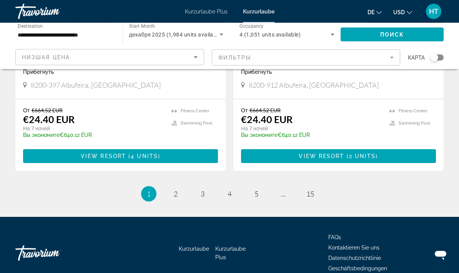
scroll to position [1498, 0]
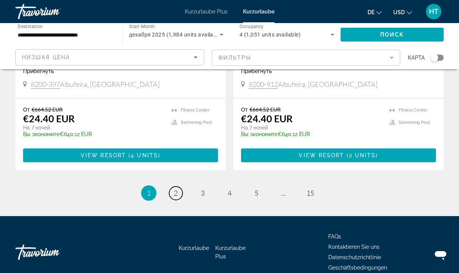
click at [177, 189] on span "2" at bounding box center [176, 193] width 4 height 8
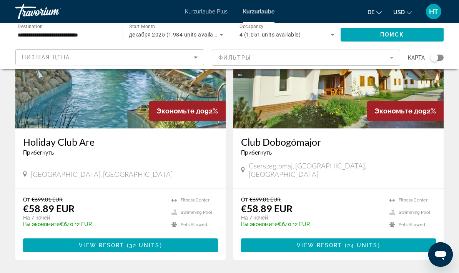
scroll to position [1422, 0]
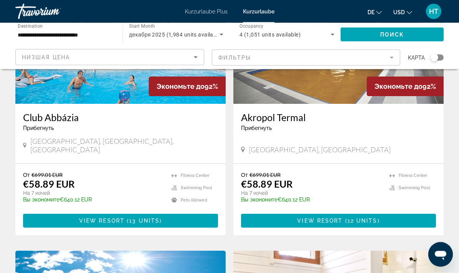
scroll to position [637, 0]
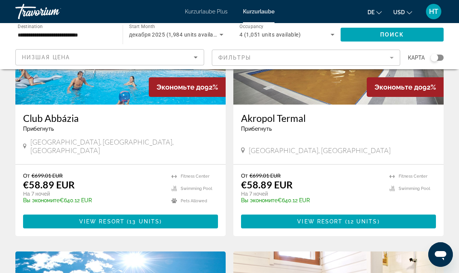
click at [118, 218] on span "View Resort" at bounding box center [101, 221] width 45 height 6
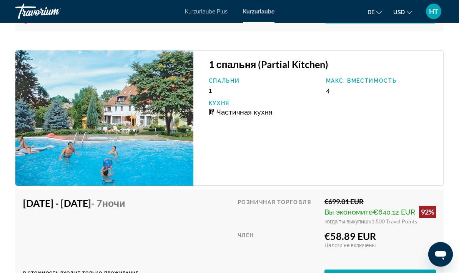
scroll to position [1900, 0]
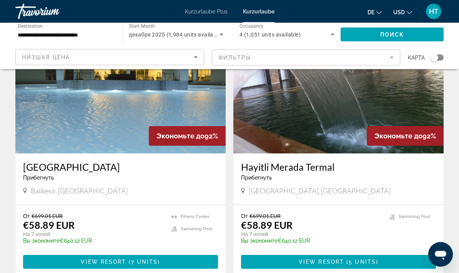
scroll to position [1122, 0]
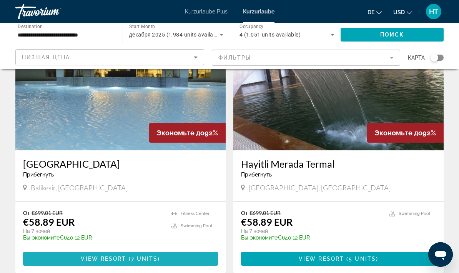
click at [141, 255] on span "7 units" at bounding box center [144, 258] width 27 height 6
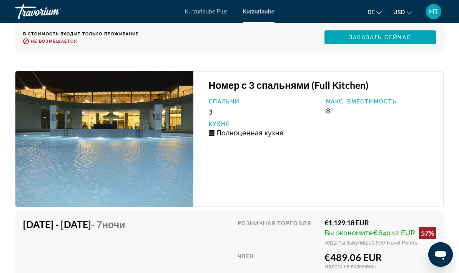
scroll to position [1842, 0]
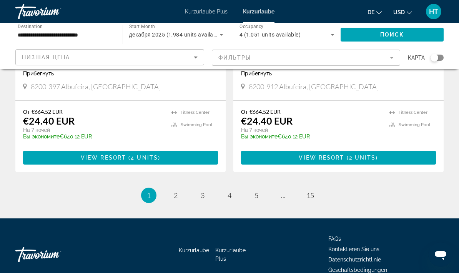
scroll to position [1516, 0]
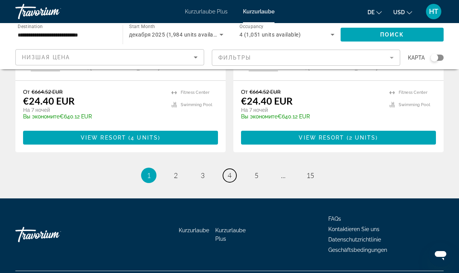
click at [223, 169] on link "page 4" at bounding box center [229, 175] width 13 height 13
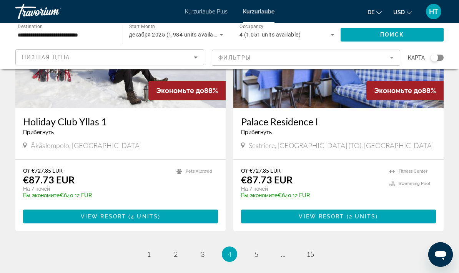
scroll to position [1429, 0]
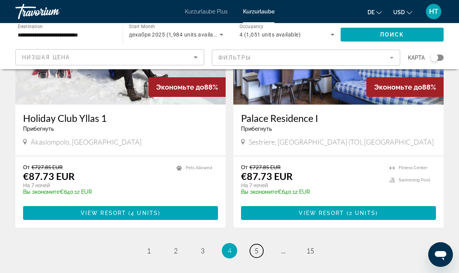
click at [255, 246] on span "5" at bounding box center [256, 250] width 4 height 8
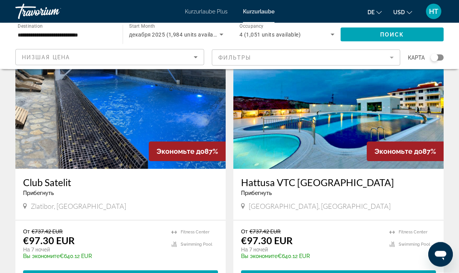
scroll to position [311, 0]
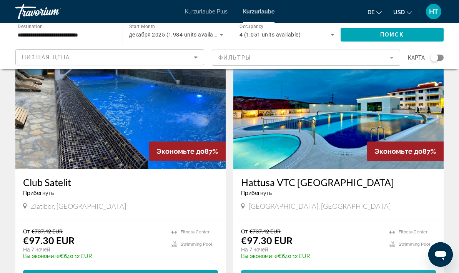
click at [320, 279] on span "View Resort" at bounding box center [319, 277] width 45 height 6
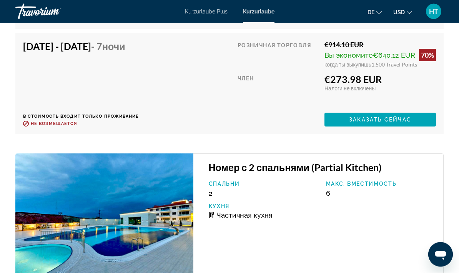
scroll to position [1889, 0]
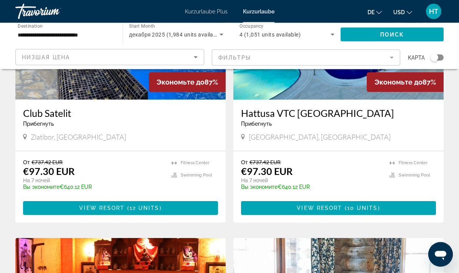
scroll to position [381, 0]
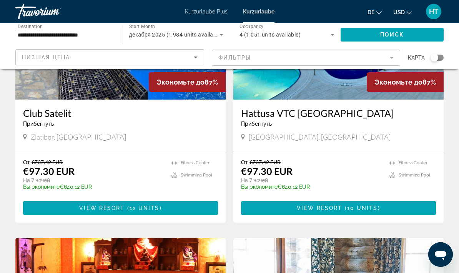
click at [155, 210] on span "12 units" at bounding box center [144, 208] width 30 height 6
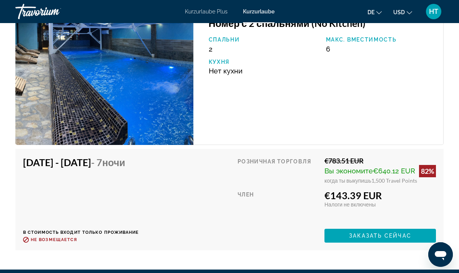
scroll to position [2423, 0]
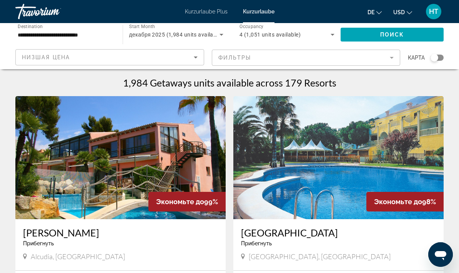
click at [206, 12] on font "Kurzurlaube Plus" at bounding box center [206, 11] width 43 height 6
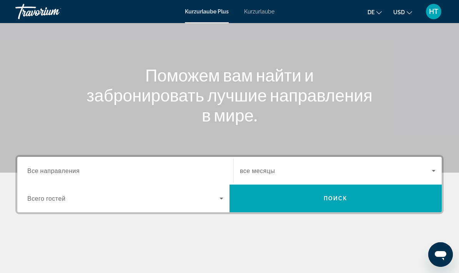
scroll to position [66, 0]
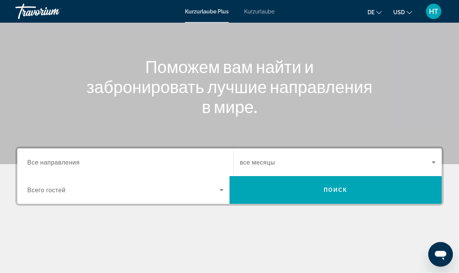
click at [113, 166] on input "Destination Все направления" at bounding box center [125, 162] width 196 height 9
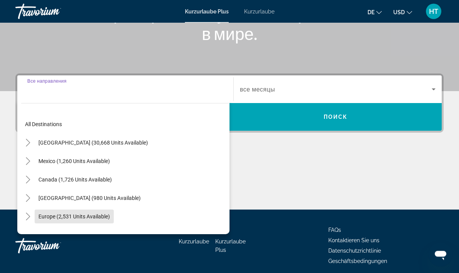
click at [95, 220] on span "Search widget" at bounding box center [74, 216] width 79 height 18
type input "**********"
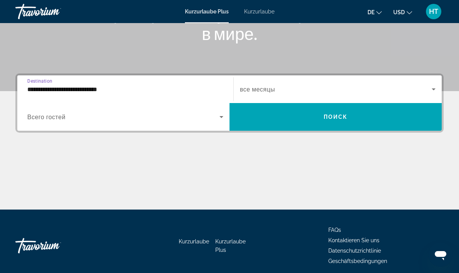
click at [222, 121] on icon "Search widget" at bounding box center [221, 116] width 9 height 9
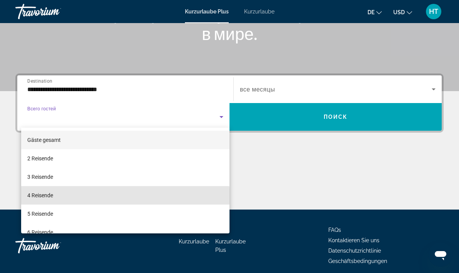
click at [62, 199] on mat-option "4 Reisende" at bounding box center [125, 195] width 208 height 18
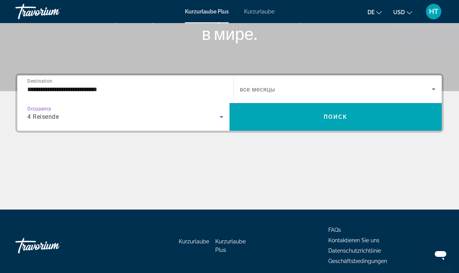
click at [320, 88] on icon "Search widget" at bounding box center [433, 88] width 9 height 9
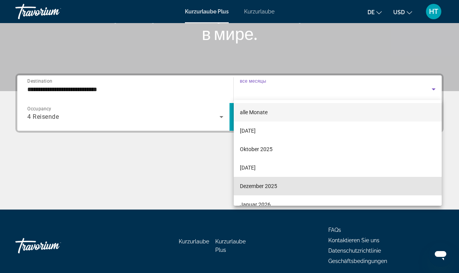
click at [280, 186] on mat-option "Dezember 2025" at bounding box center [338, 186] width 208 height 18
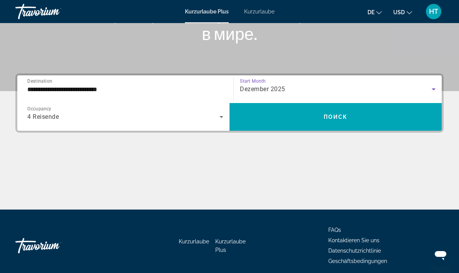
click at [320, 117] on span "Search widget" at bounding box center [335, 117] width 212 height 18
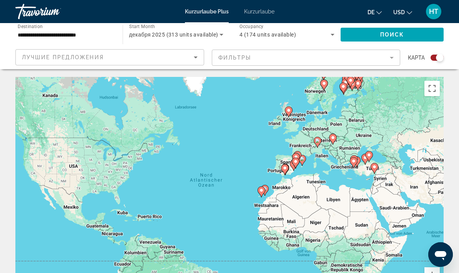
click at [197, 91] on div "Um den Modus zum Ziehen mit der Tastatur zu aktivieren, drückst du Alt + Eingab…" at bounding box center [229, 192] width 428 height 230
click at [197, 89] on div "Um den Modus zum Ziehen mit der Tastatur zu aktivieren, drückst du Alt + Eingab…" at bounding box center [229, 192] width 428 height 230
click at [196, 90] on div "Um den Modus zum Ziehen mit der Tastatur zu aktivieren, drückst du Alt + Eingab…" at bounding box center [229, 192] width 428 height 230
click at [199, 89] on div "Um den Modus zum Ziehen mit der Tastatur zu aktivieren, drückst du Alt + Eingab…" at bounding box center [229, 192] width 428 height 230
click at [196, 88] on div "Um den Modus zum Ziehen mit der Tastatur zu aktivieren, drückst du Alt + Eingab…" at bounding box center [229, 192] width 428 height 230
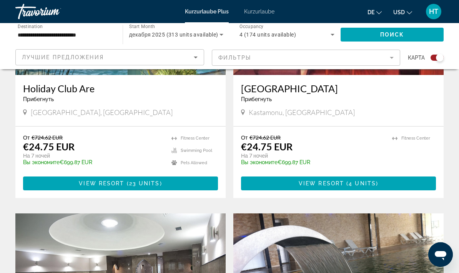
scroll to position [1412, 0]
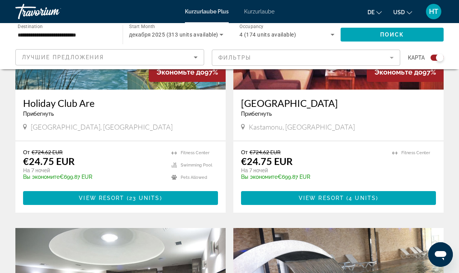
click at [320, 199] on span "View Resort" at bounding box center [320, 198] width 45 height 6
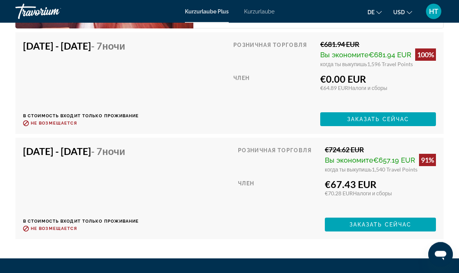
scroll to position [1505, 0]
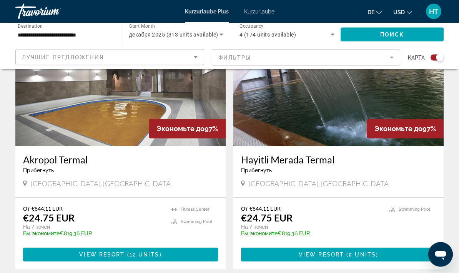
scroll to position [1617, 0]
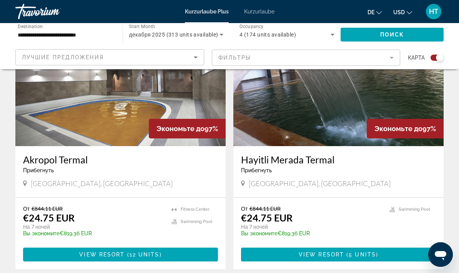
click at [102, 260] on span "Hauptinhalt" at bounding box center [120, 254] width 195 height 18
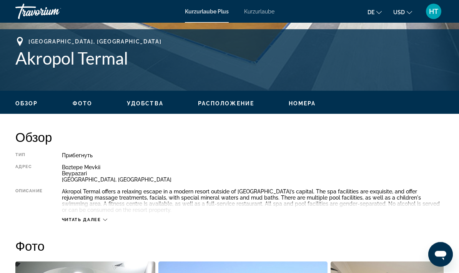
scroll to position [290, 0]
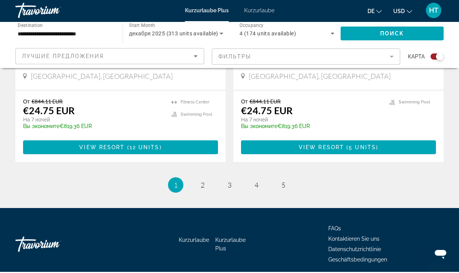
scroll to position [1754, 0]
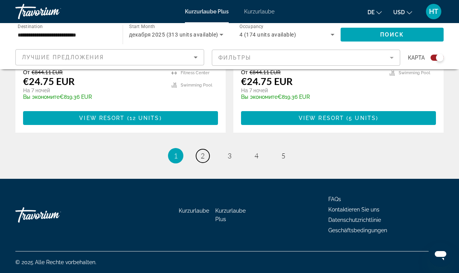
click at [202, 159] on span "2" at bounding box center [202, 155] width 4 height 8
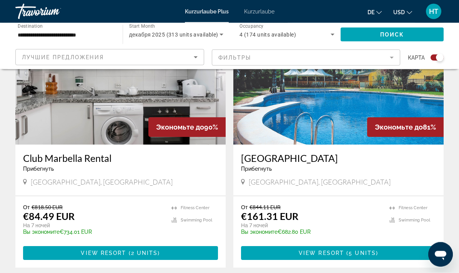
scroll to position [1357, 0]
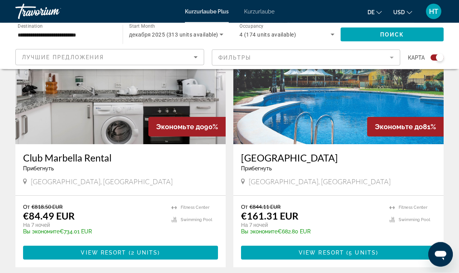
click at [195, 57] on icon "Sort by" at bounding box center [196, 57] width 4 height 2
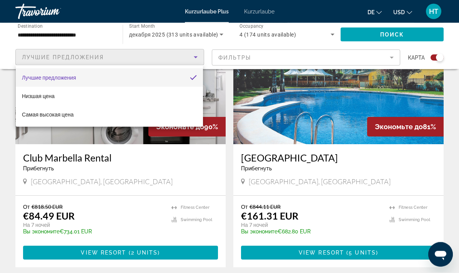
scroll to position [1358, 0]
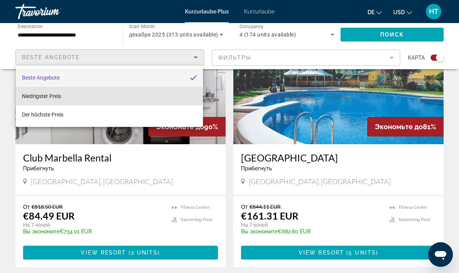
click at [73, 96] on mat-option "Niedrigster Preis" at bounding box center [109, 96] width 187 height 18
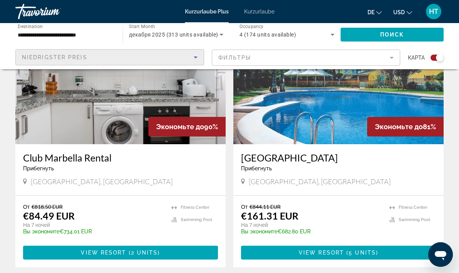
click at [320, 35] on span "Поиск" at bounding box center [392, 34] width 24 height 6
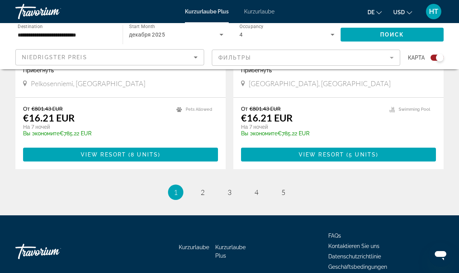
scroll to position [1723, 0]
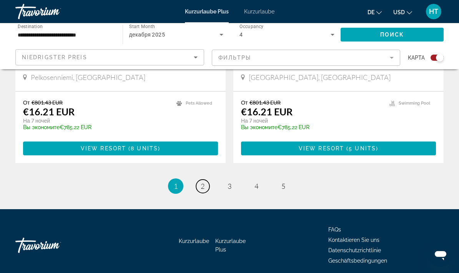
click at [204, 191] on link "page 2" at bounding box center [202, 185] width 13 height 13
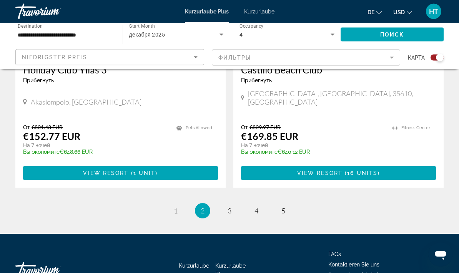
scroll to position [1707, 0]
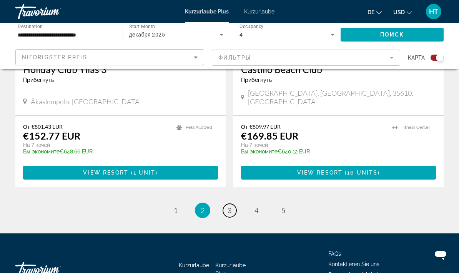
click at [233, 204] on link "page 3" at bounding box center [229, 210] width 13 height 13
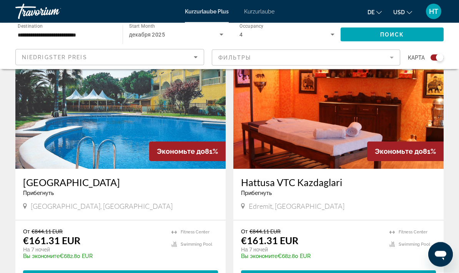
scroll to position [550, 0]
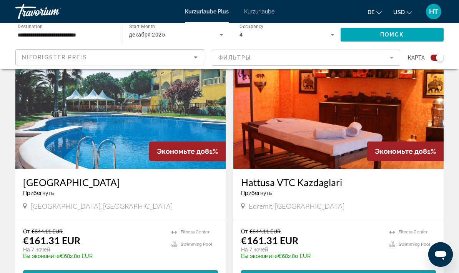
click at [121, 278] on span "View Resort" at bounding box center [103, 277] width 45 height 6
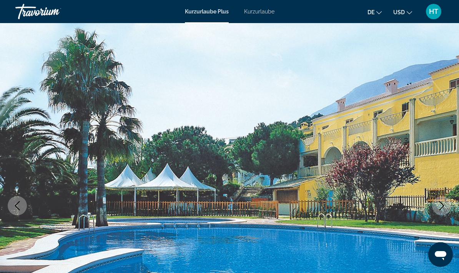
click at [320, 15] on font "de" at bounding box center [370, 12] width 7 height 6
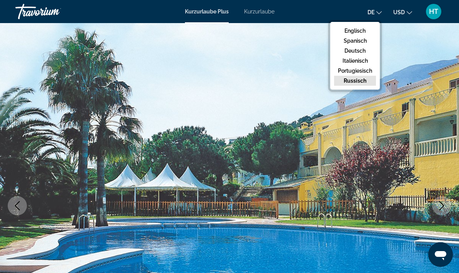
click at [320, 15] on button "HT" at bounding box center [433, 11] width 20 height 16
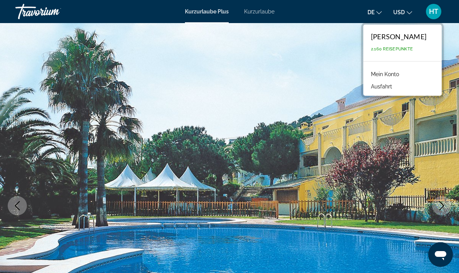
click at [320, 76] on font "Mein Konto" at bounding box center [385, 74] width 28 height 6
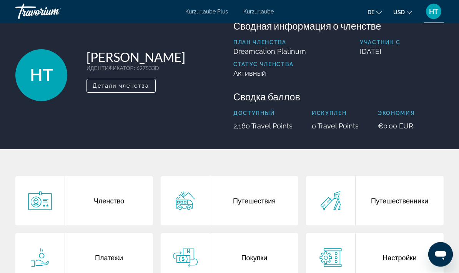
scroll to position [22, 0]
click at [39, 204] on icon "Hauptinhalt" at bounding box center [40, 200] width 25 height 18
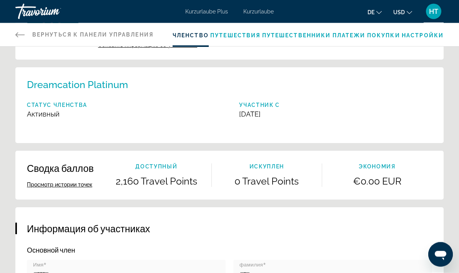
scroll to position [64, 0]
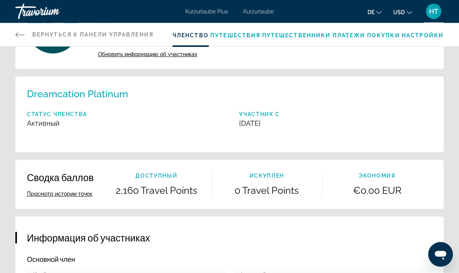
click at [76, 193] on button "Просмотр истории точек" at bounding box center [59, 194] width 65 height 7
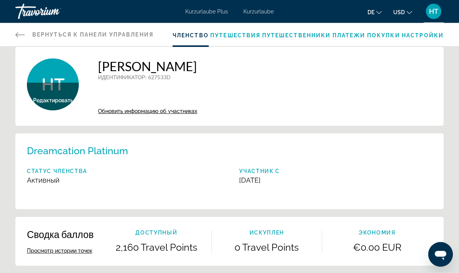
scroll to position [0, 0]
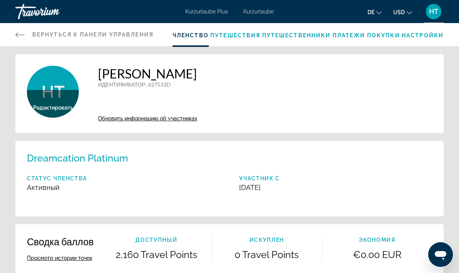
click at [14, 37] on div "Вернуться к панели управления Панель приборов Членство Путешествия Путешественн…" at bounding box center [229, 34] width 459 height 23
click at [19, 34] on icon "Hauptinhalt" at bounding box center [19, 34] width 9 height 9
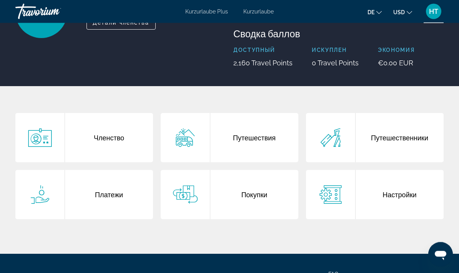
scroll to position [85, 0]
click at [320, 138] on icon "Hauptinhalt" at bounding box center [330, 137] width 20 height 18
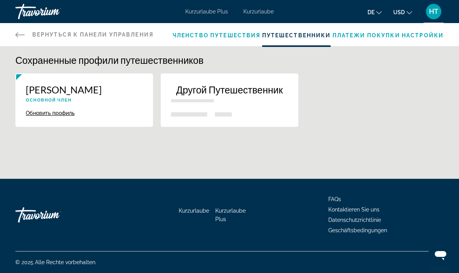
click at [231, 101] on div "Другой Путешественник" at bounding box center [229, 96] width 117 height 24
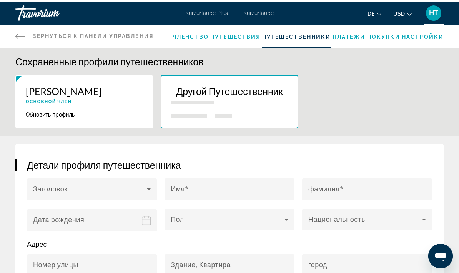
click at [18, 36] on icon "Hauptinhalt" at bounding box center [19, 34] width 9 height 9
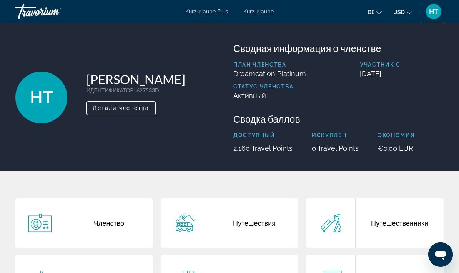
click at [320, 17] on div "HT" at bounding box center [433, 11] width 15 height 15
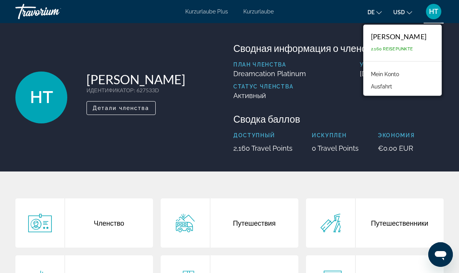
click at [320, 50] on font "2.160 Reisepunkte" at bounding box center [392, 48] width 42 height 5
click at [45, 227] on icon "Hauptinhalt" at bounding box center [40, 223] width 25 height 18
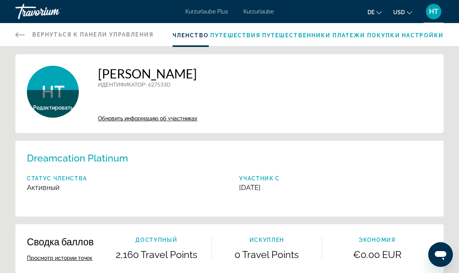
click at [60, 229] on div "Сводка баллов Просмотр истории точек Доступный 2,160 Travel Points искуплен 0 T…" at bounding box center [229, 248] width 428 height 49
click at [23, 38] on icon "Hauptinhalt" at bounding box center [19, 34] width 9 height 9
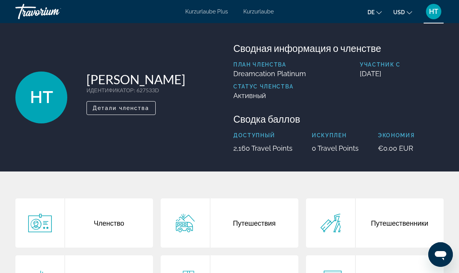
click at [42, 225] on icon "Hauptinhalt" at bounding box center [40, 223] width 25 height 18
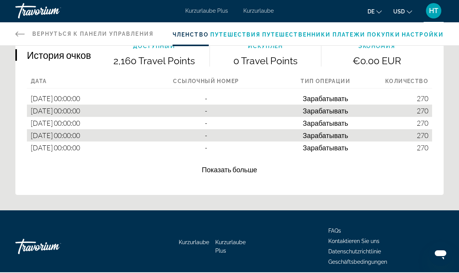
scroll to position [585, 0]
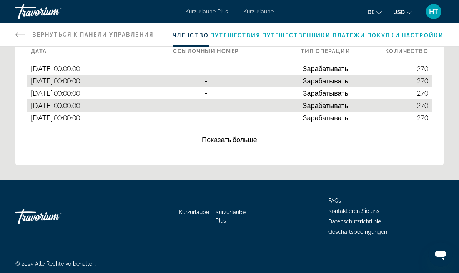
click at [232, 140] on span "Показать больше" at bounding box center [229, 139] width 55 height 8
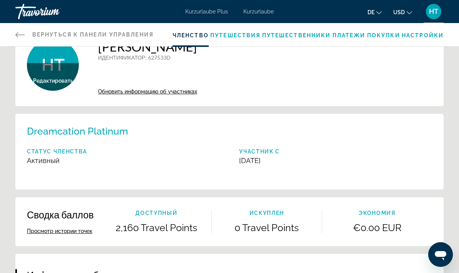
scroll to position [0, 0]
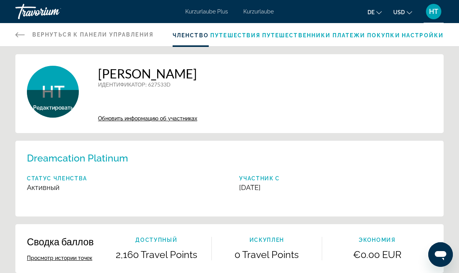
click at [21, 18] on div "Travorium" at bounding box center [53, 12] width 77 height 20
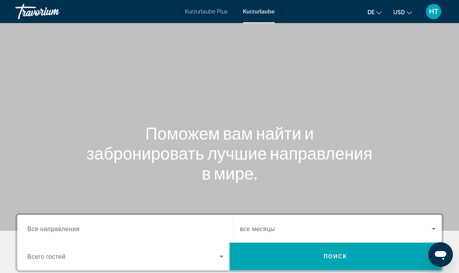
click at [23, 14] on div "Travorium" at bounding box center [53, 12] width 77 height 20
click at [17, 12] on div "Travorium" at bounding box center [53, 12] width 77 height 20
click at [20, 13] on div "Travorium" at bounding box center [53, 12] width 77 height 20
click at [20, 16] on div "Travorium" at bounding box center [53, 12] width 77 height 20
